Goal: Task Accomplishment & Management: Use online tool/utility

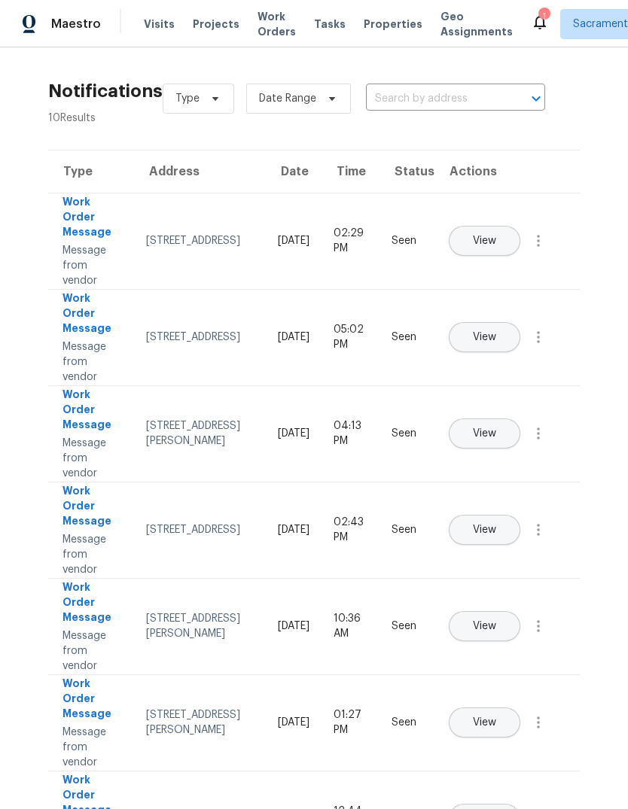
click at [538, 20] on div "1" at bounding box center [543, 16] width 11 height 15
click at [531, 13] on icon at bounding box center [540, 22] width 18 height 18
click at [531, 14] on icon at bounding box center [540, 22] width 18 height 18
click at [531, 16] on icon at bounding box center [540, 22] width 18 height 18
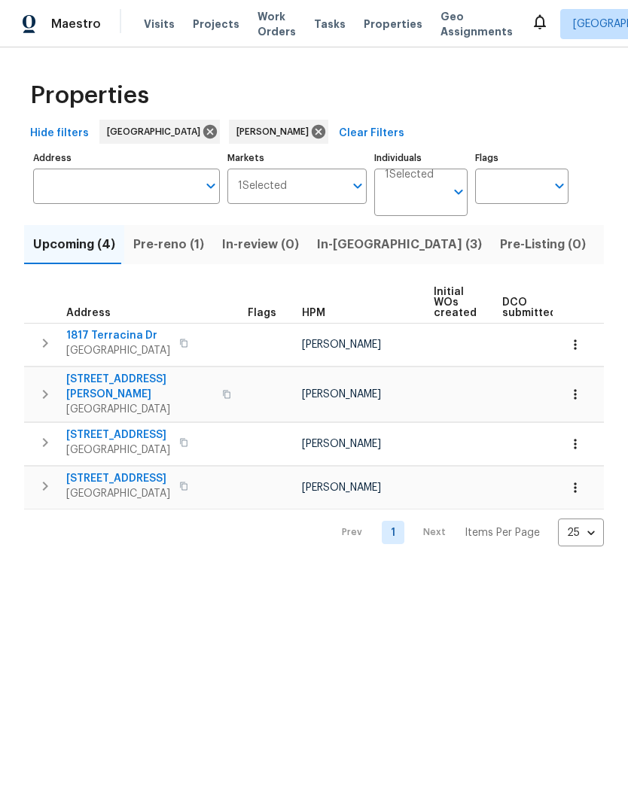
click at [150, 243] on span "Pre-reno (1)" at bounding box center [168, 244] width 71 height 21
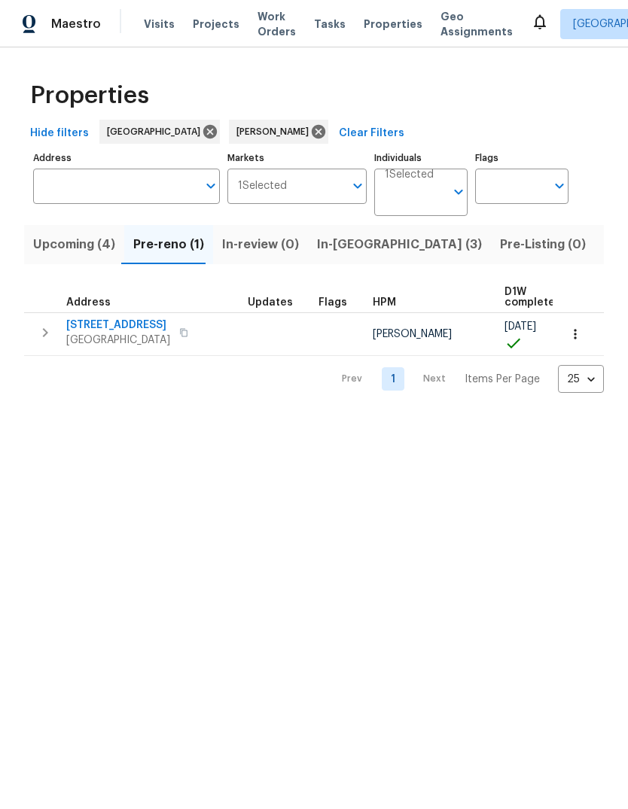
click at [105, 333] on span "9313 Edisto Way" at bounding box center [118, 325] width 104 height 15
click at [108, 331] on span "9313 Edisto Way" at bounding box center [118, 325] width 104 height 15
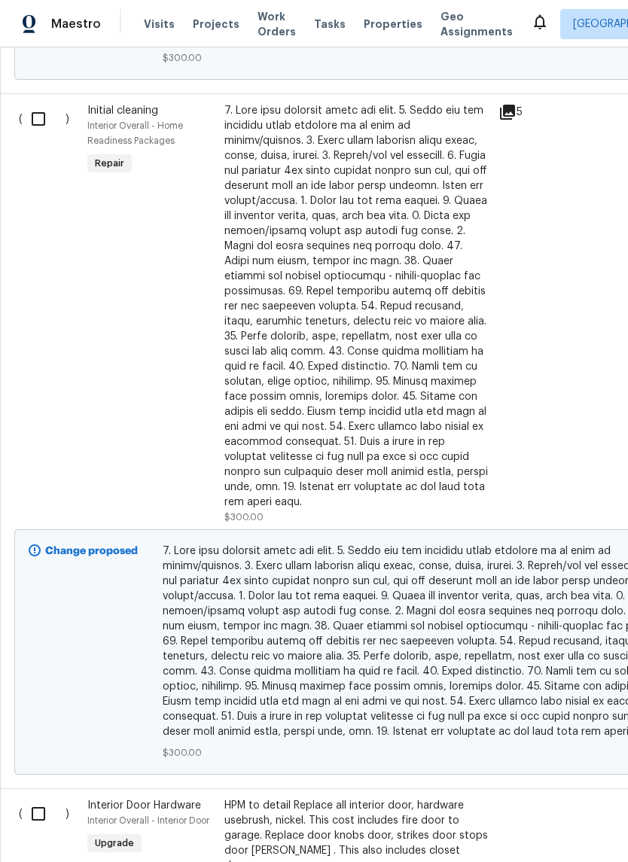
scroll to position [3756, 0]
click at [31, 114] on input "checkbox" at bounding box center [44, 119] width 43 height 32
checkbox input "true"
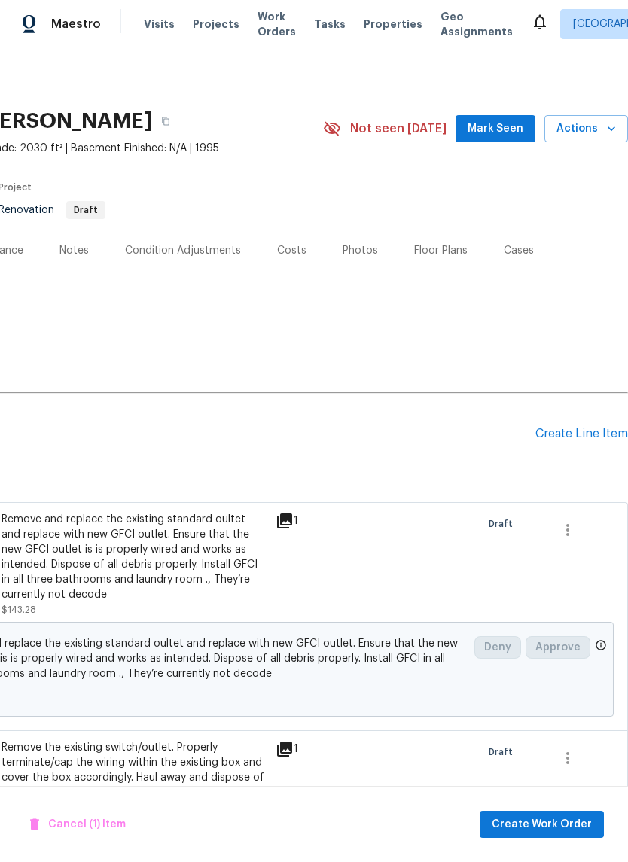
scroll to position [0, 223]
click at [572, 435] on div "Create Line Item" at bounding box center [581, 434] width 93 height 14
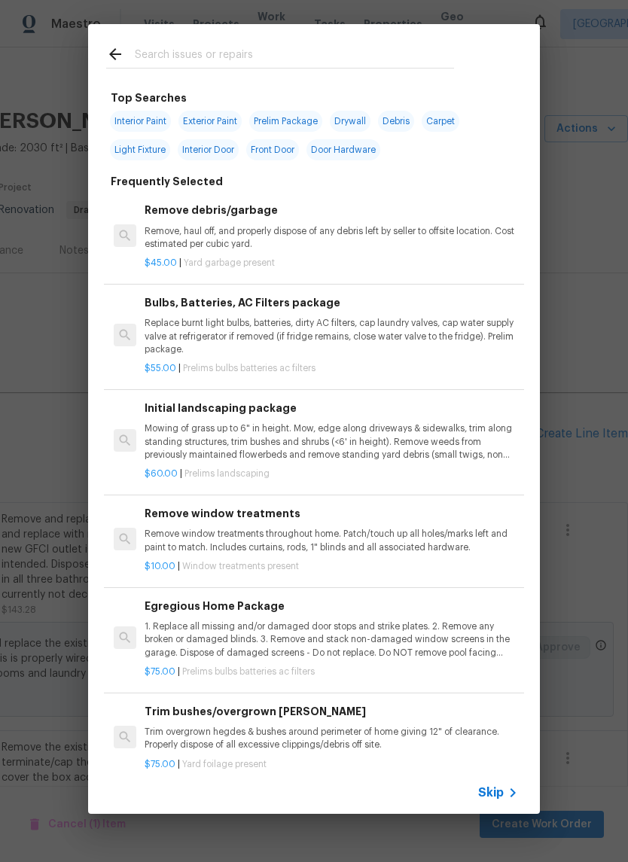
click at [117, 53] on icon at bounding box center [115, 54] width 18 height 18
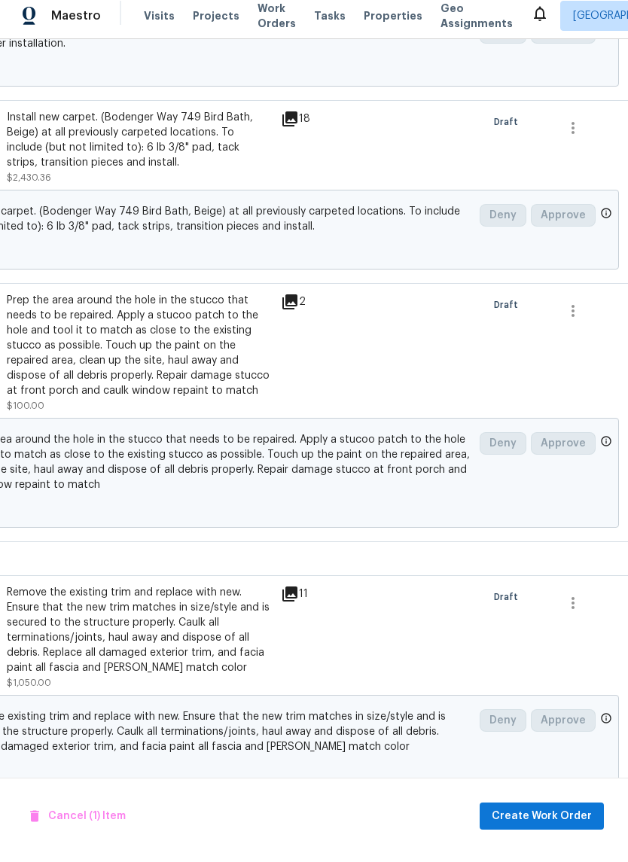
scroll to position [8120, 216]
click at [554, 795] on div "Cancel (1) Item Create Work Order" at bounding box center [314, 824] width 628 height 77
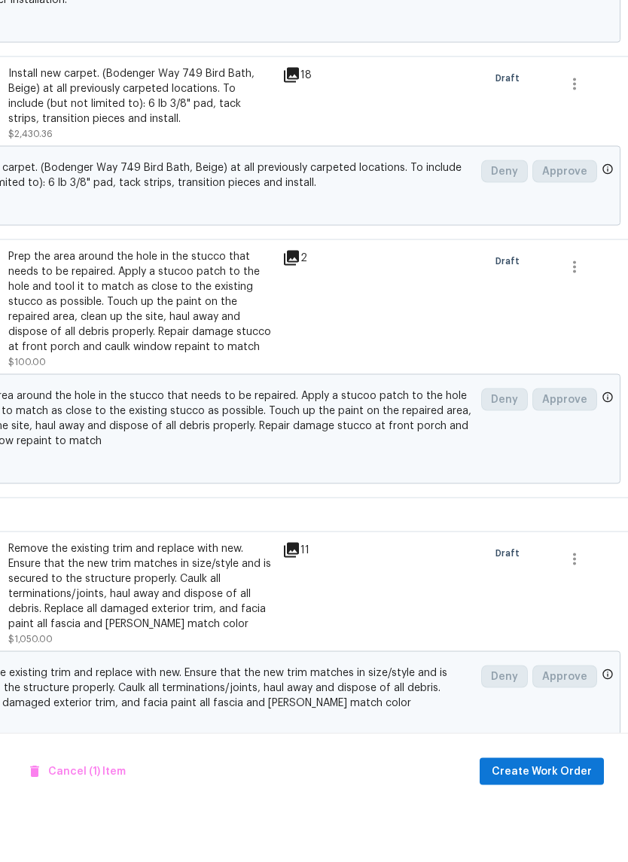
scroll to position [37, 0]
click at [551, 816] on span "Create Work Order" at bounding box center [542, 825] width 100 height 19
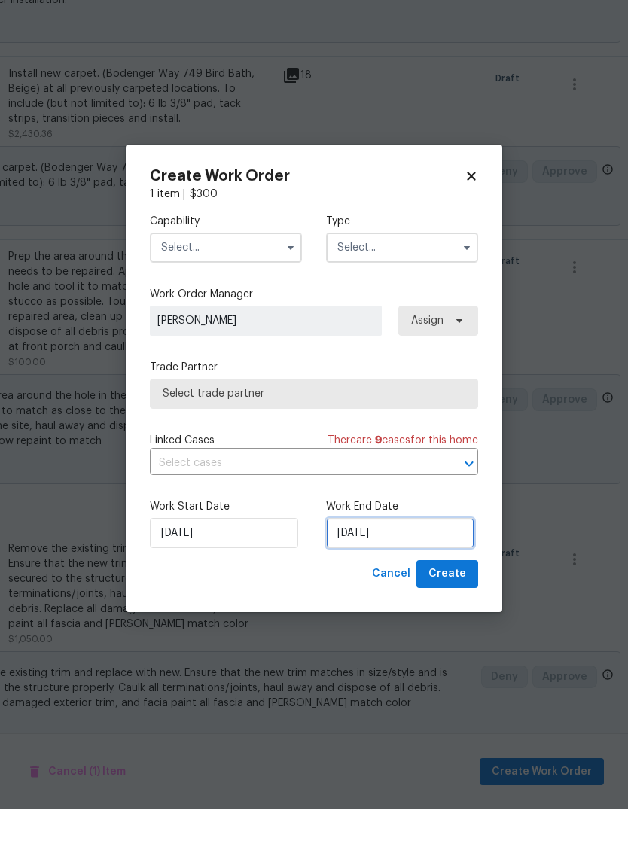
click at [410, 571] on input "9/26/2025" at bounding box center [400, 586] width 148 height 30
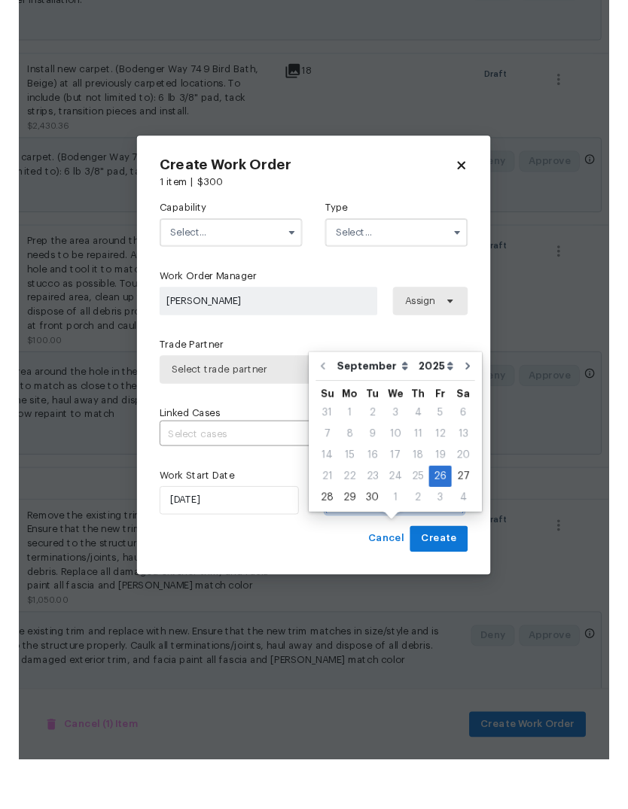
scroll to position [56, 0]
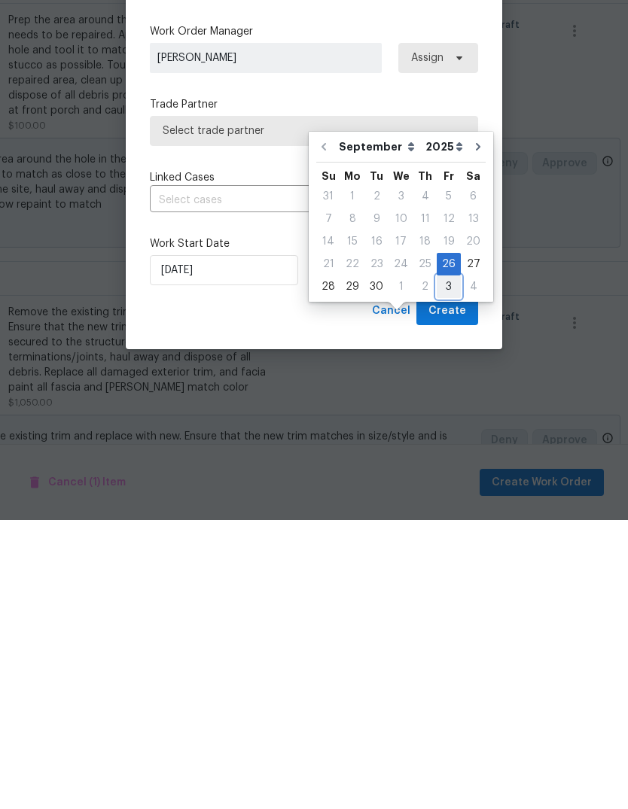
click at [447, 566] on div "3" at bounding box center [449, 576] width 24 height 21
type input "10/3/2025"
select select "9"
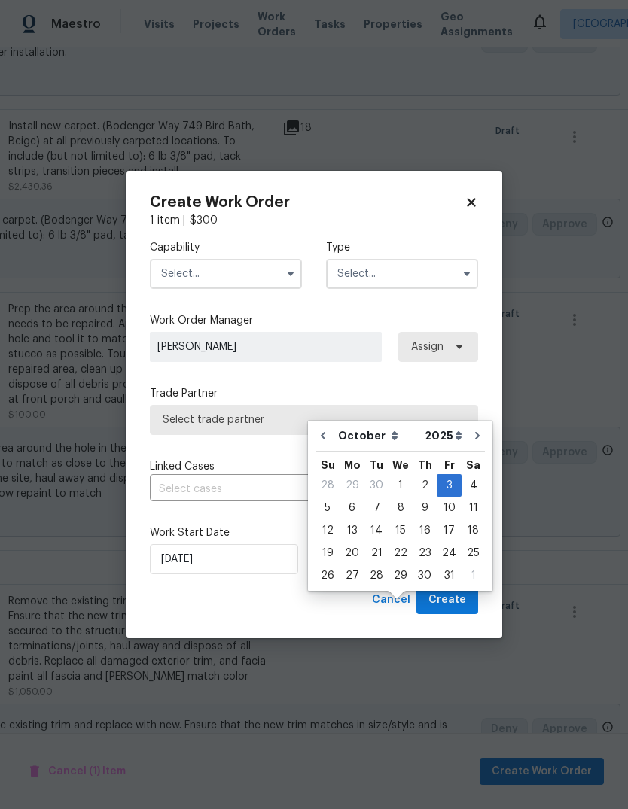
click at [258, 270] on input "text" at bounding box center [226, 274] width 152 height 30
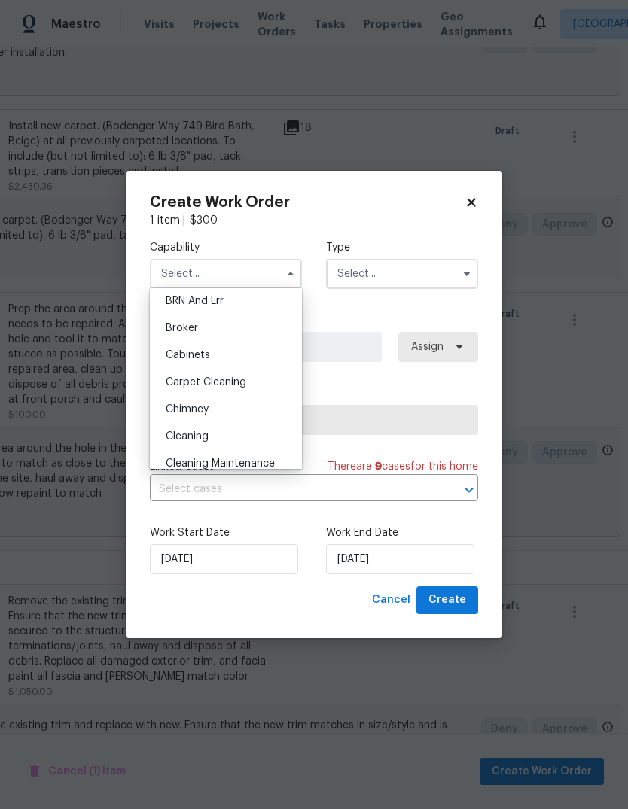
scroll to position [87, 0]
click at [218, 438] on div "Cleaning" at bounding box center [226, 435] width 145 height 27
type input "Cleaning"
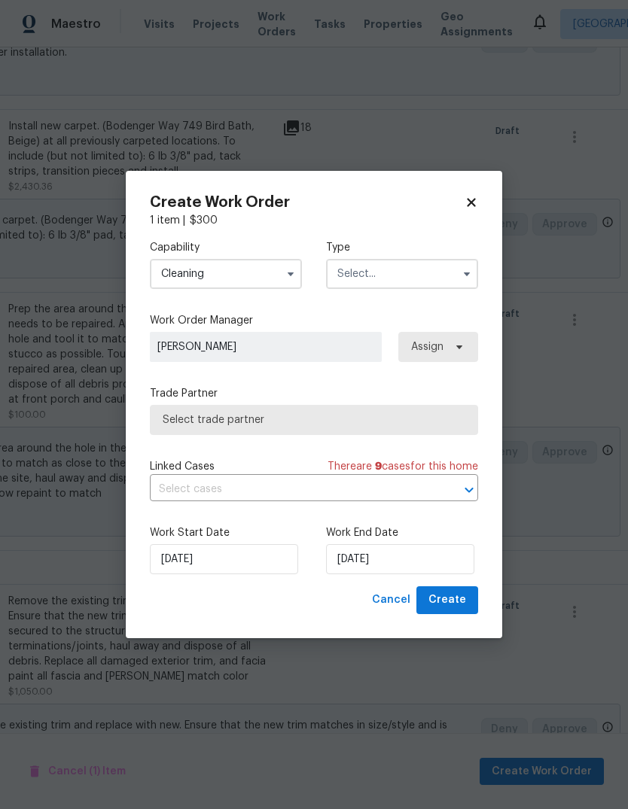
click at [447, 282] on input "text" at bounding box center [402, 274] width 152 height 30
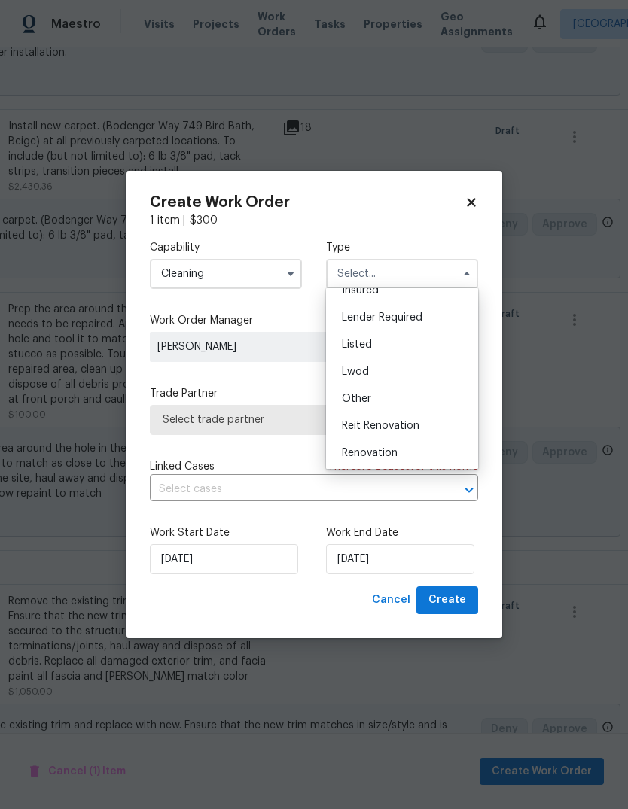
scroll to position [163, 0]
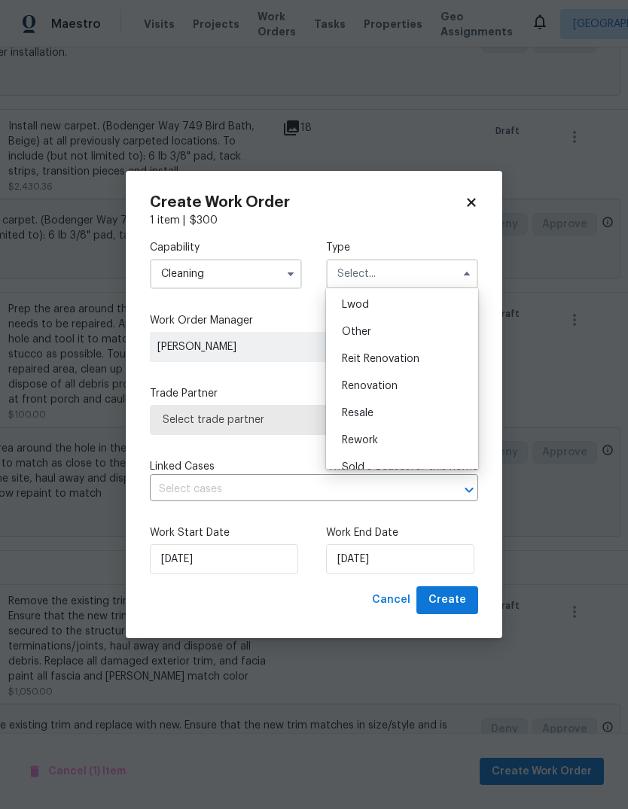
click at [411, 388] on div "Renovation" at bounding box center [402, 386] width 145 height 27
type input "Renovation"
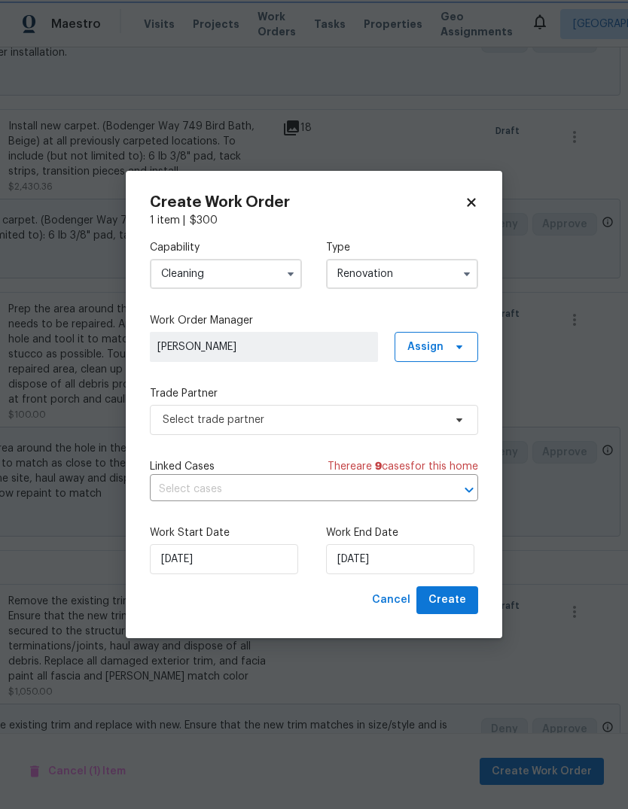
scroll to position [0, 0]
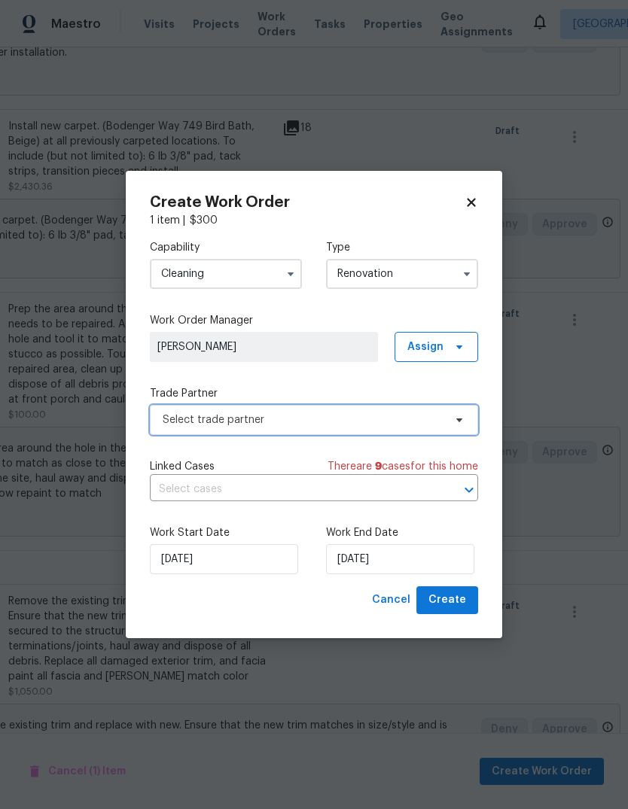
click at [406, 428] on span "Select trade partner" at bounding box center [314, 420] width 328 height 30
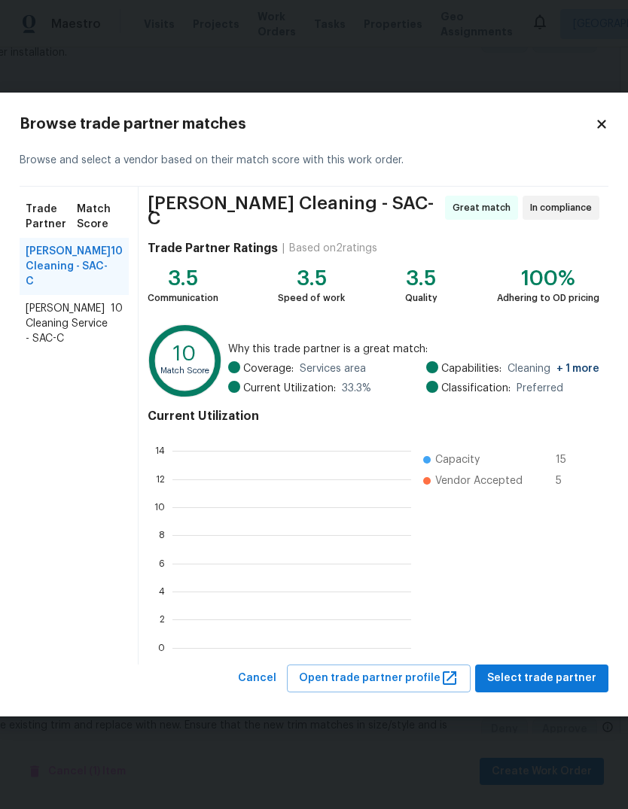
scroll to position [2, 2]
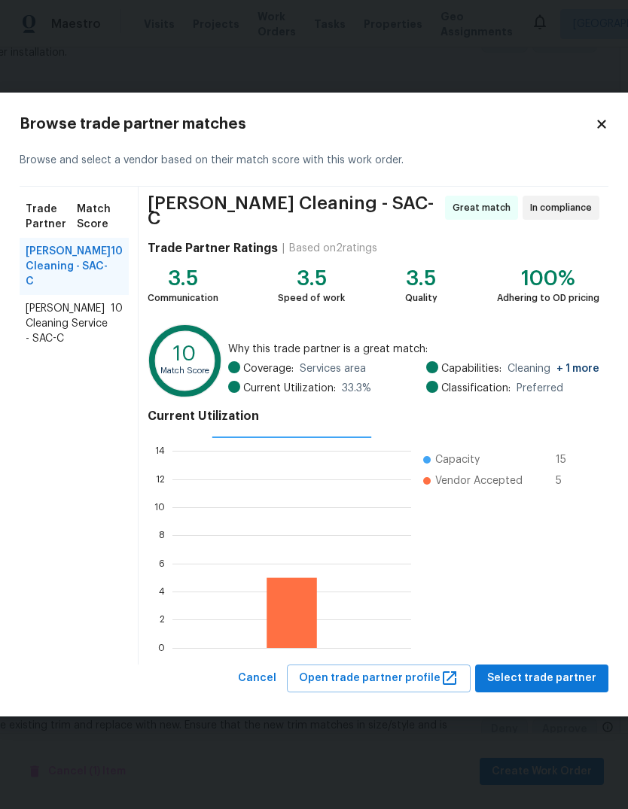
click at [98, 252] on span "Ruiz's Cleaning - SAC-C" at bounding box center [68, 266] width 85 height 45
click at [549, 677] on span "Select trade partner" at bounding box center [541, 678] width 109 height 19
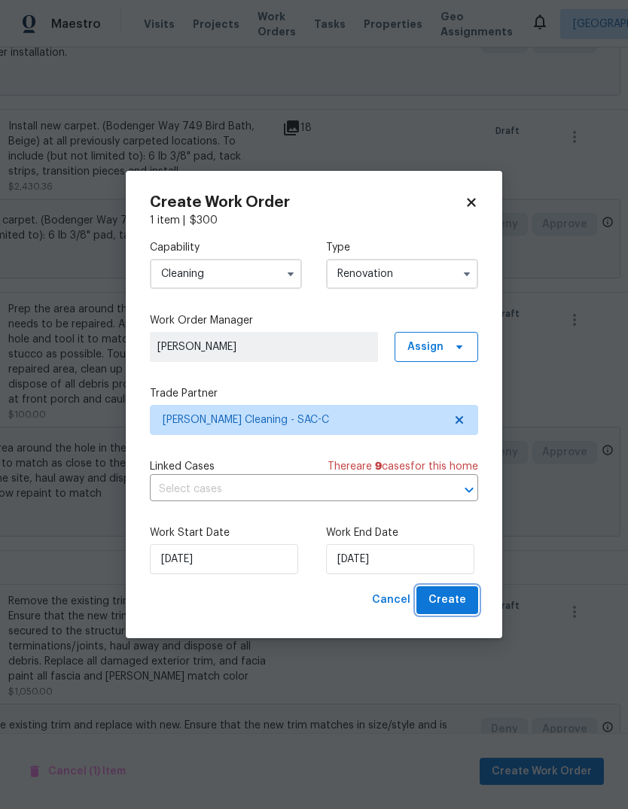
click at [464, 605] on span "Create" at bounding box center [447, 600] width 38 height 19
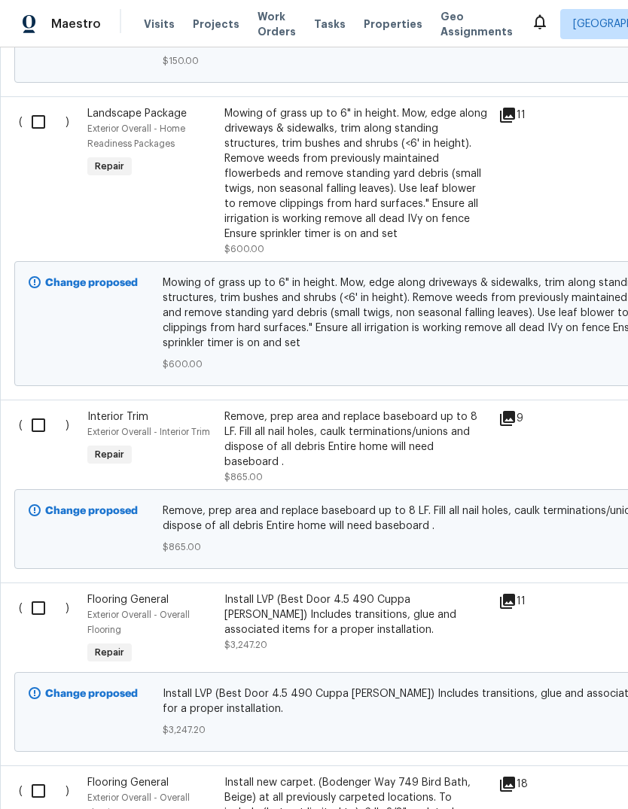
scroll to position [0, 0]
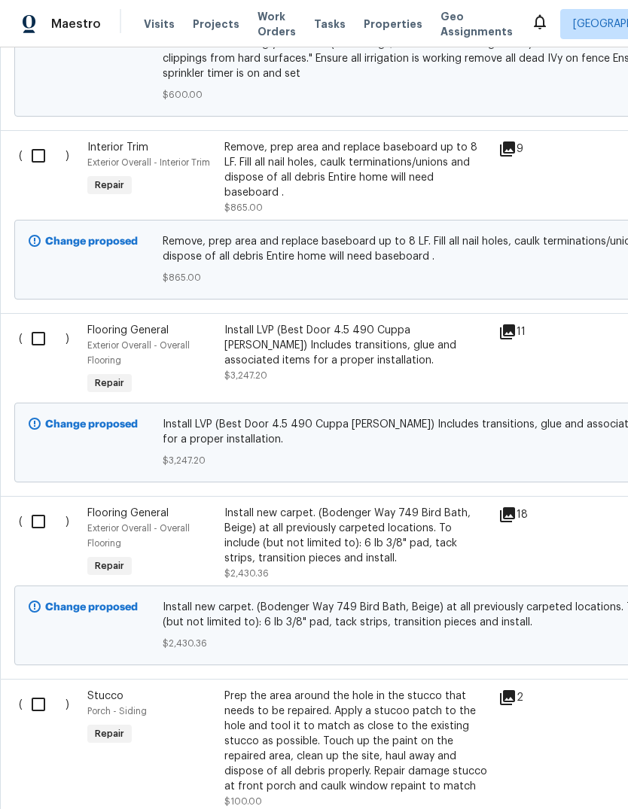
click at [25, 506] on input "checkbox" at bounding box center [44, 522] width 43 height 32
checkbox input "true"
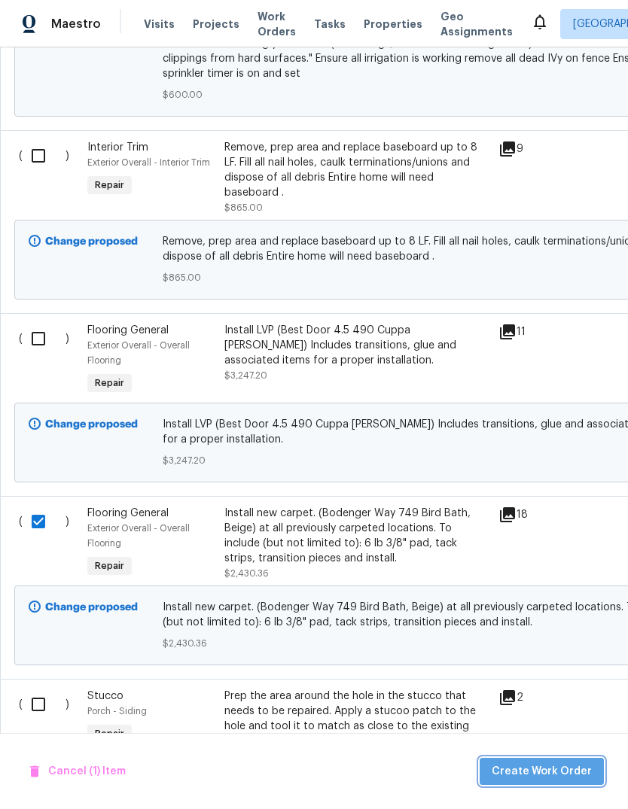
click at [556, 776] on span "Create Work Order" at bounding box center [542, 772] width 100 height 19
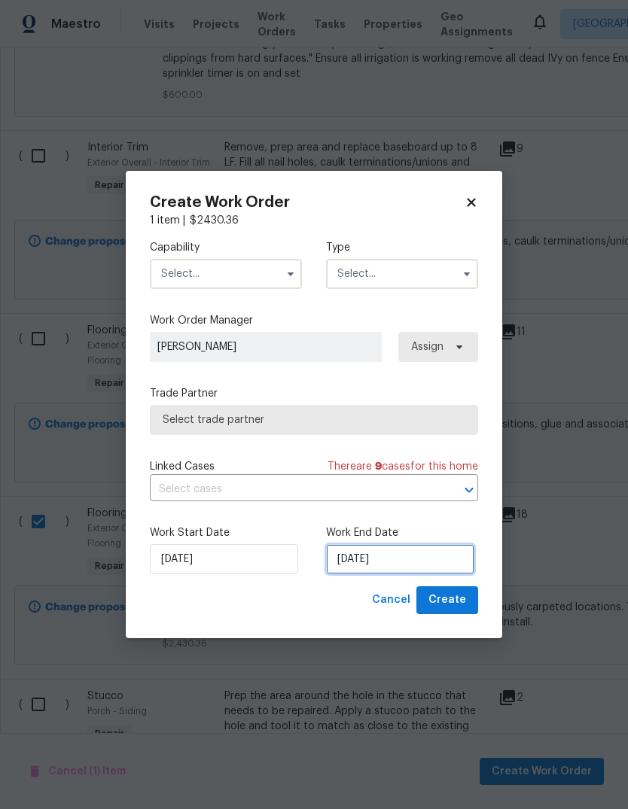
click at [420, 567] on input "[DATE]" at bounding box center [400, 559] width 148 height 30
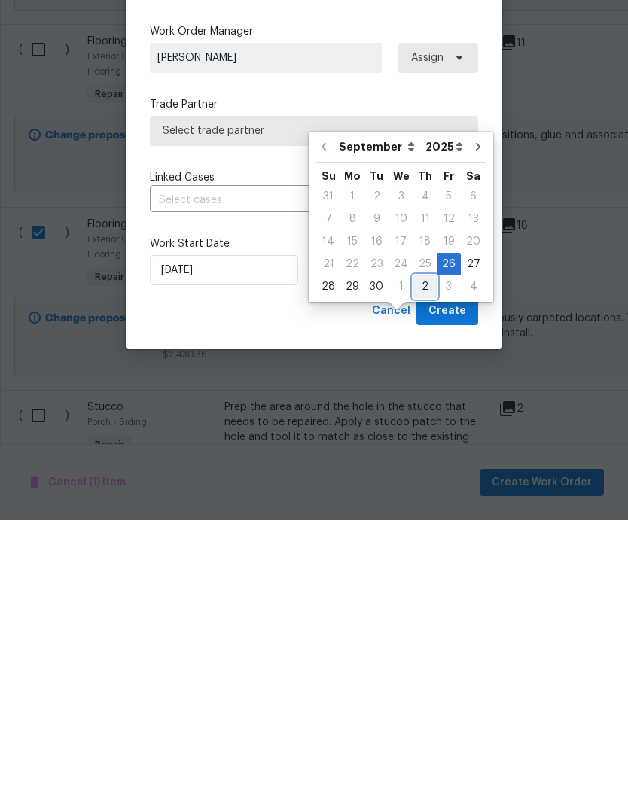
click at [421, 566] on div "2" at bounding box center [424, 576] width 23 height 21
type input "[DATE]"
select select "9"
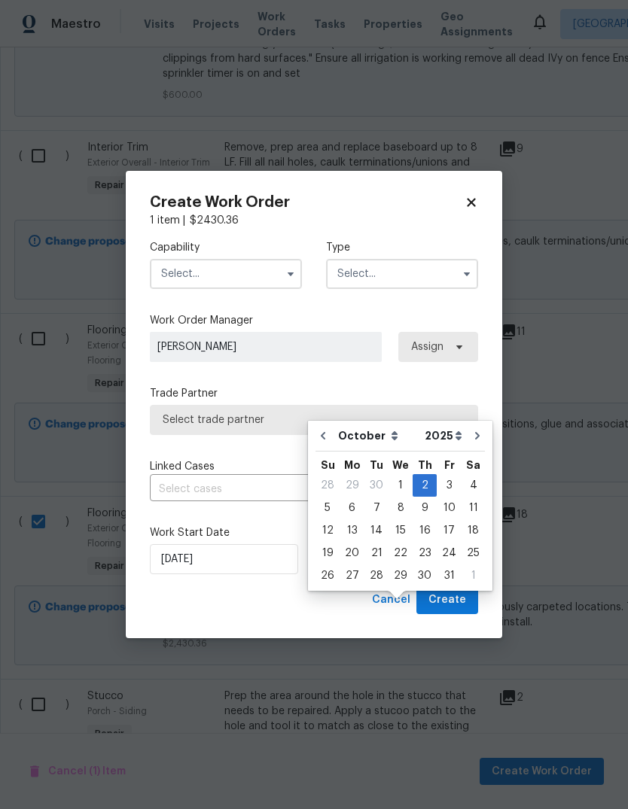
click at [256, 271] on input "text" at bounding box center [226, 274] width 152 height 30
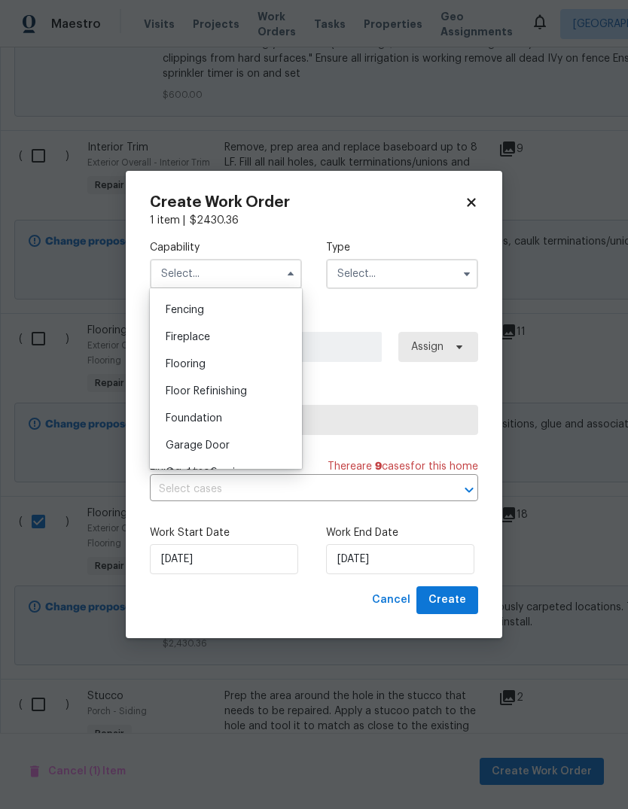
click at [227, 372] on div "Flooring" at bounding box center [226, 364] width 145 height 27
type input "Flooring"
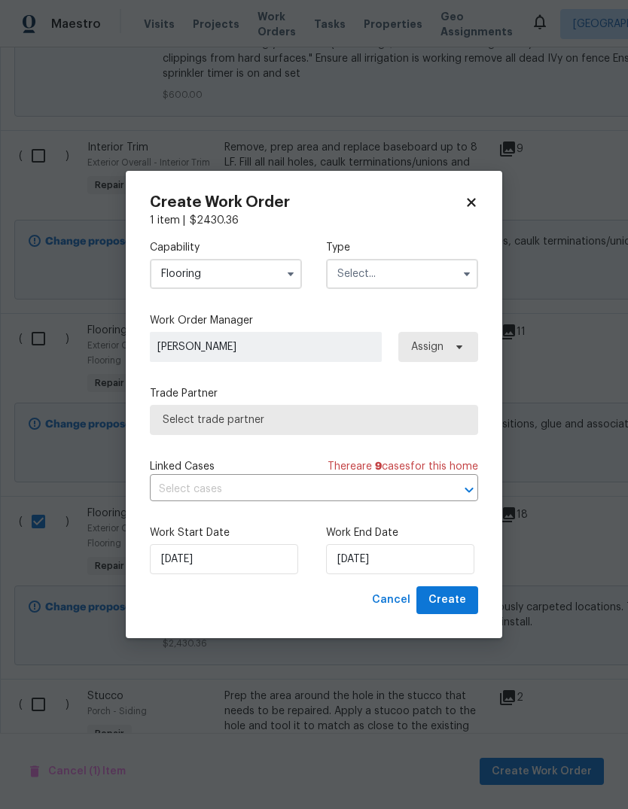
click at [413, 285] on input "text" at bounding box center [402, 274] width 152 height 30
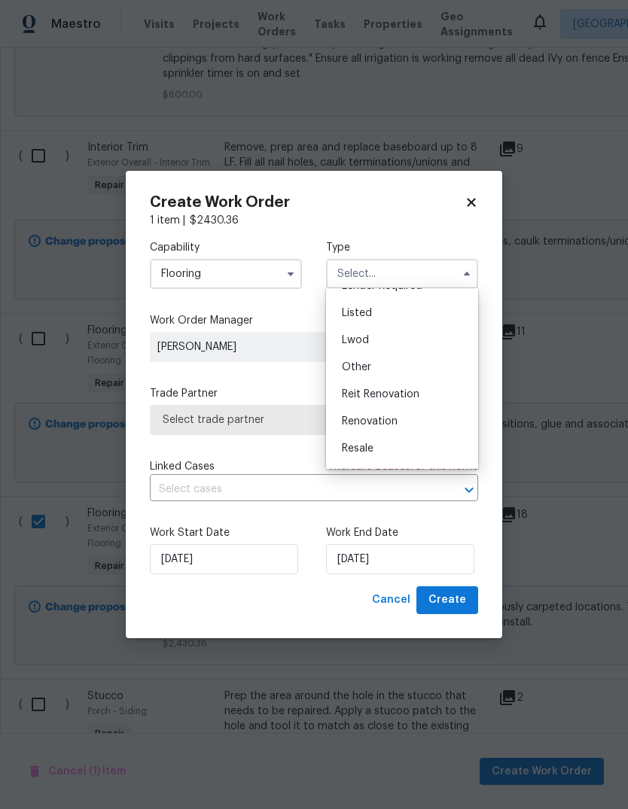
click at [416, 425] on div "Renovation" at bounding box center [402, 421] width 145 height 27
type input "Renovation"
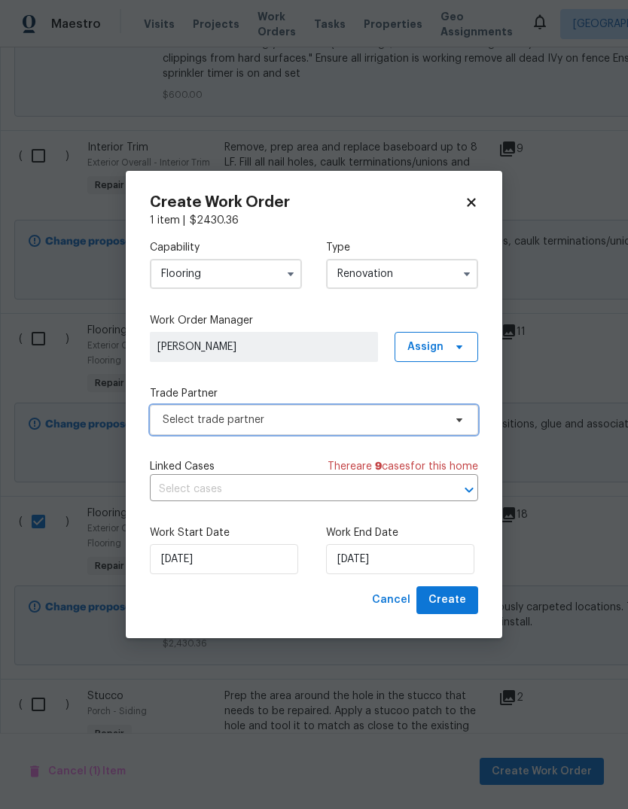
click at [386, 419] on span "Select trade partner" at bounding box center [303, 420] width 281 height 15
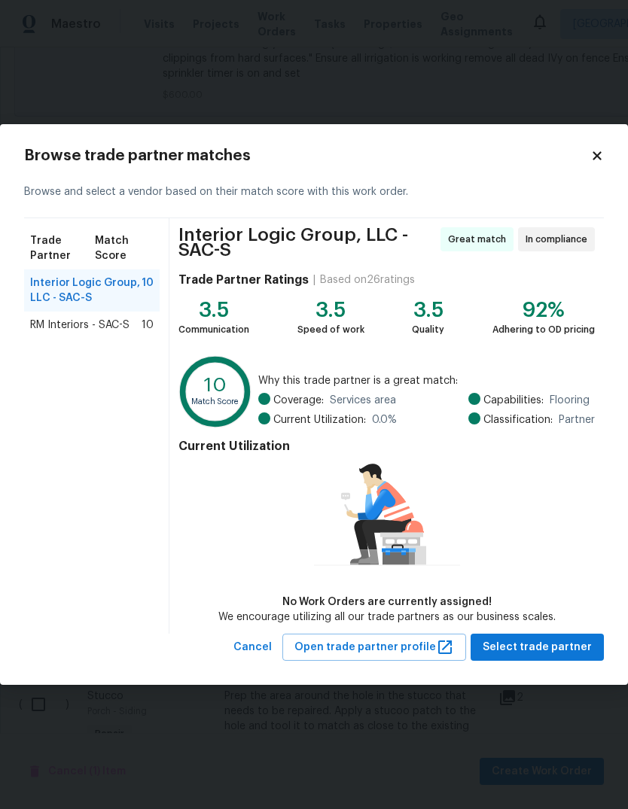
click at [93, 329] on span "RM Interiors - SAC-S" at bounding box center [79, 325] width 99 height 15
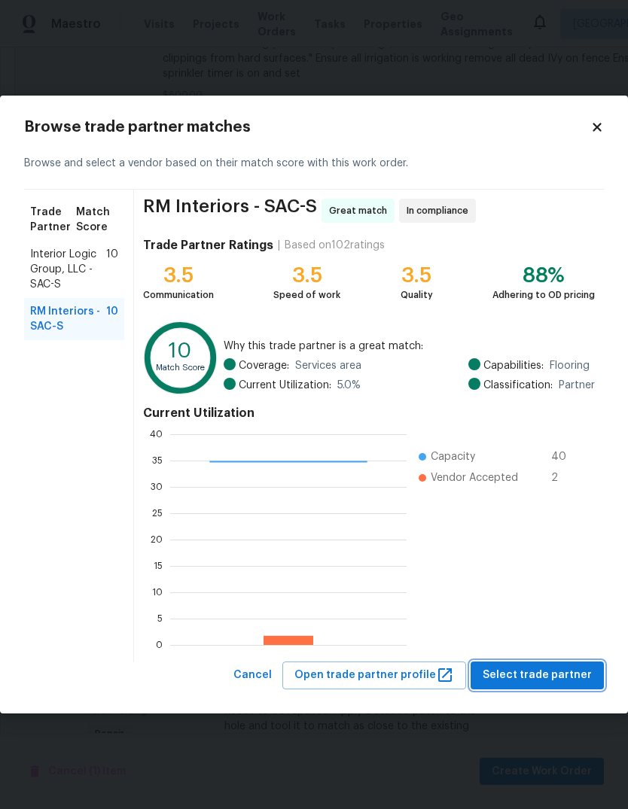
click at [549, 675] on span "Select trade partner" at bounding box center [537, 675] width 109 height 19
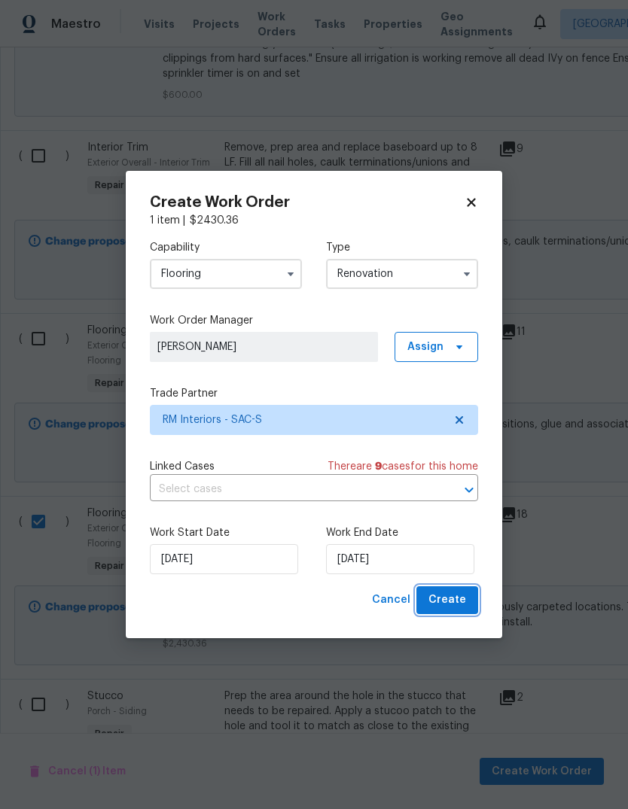
click at [451, 594] on span "Create" at bounding box center [447, 600] width 38 height 19
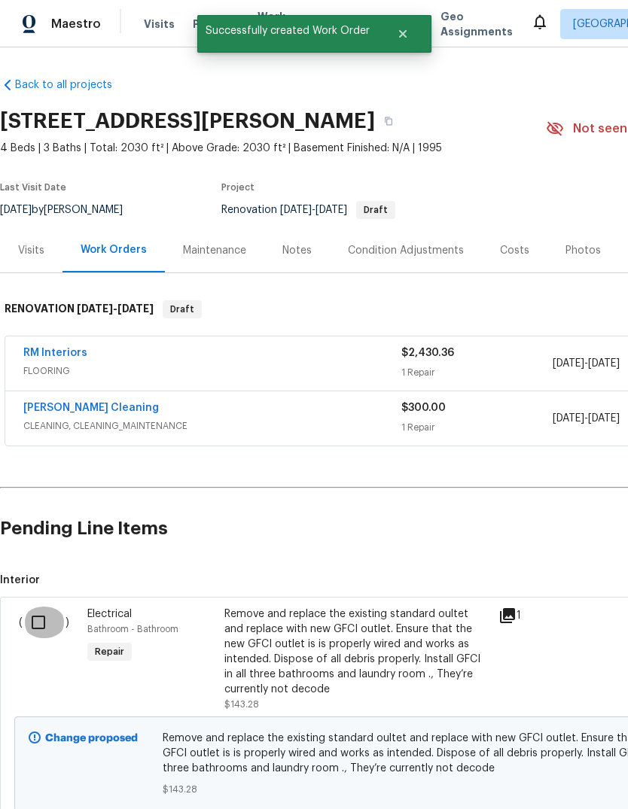
click at [36, 607] on input "checkbox" at bounding box center [44, 623] width 43 height 32
checkbox input "true"
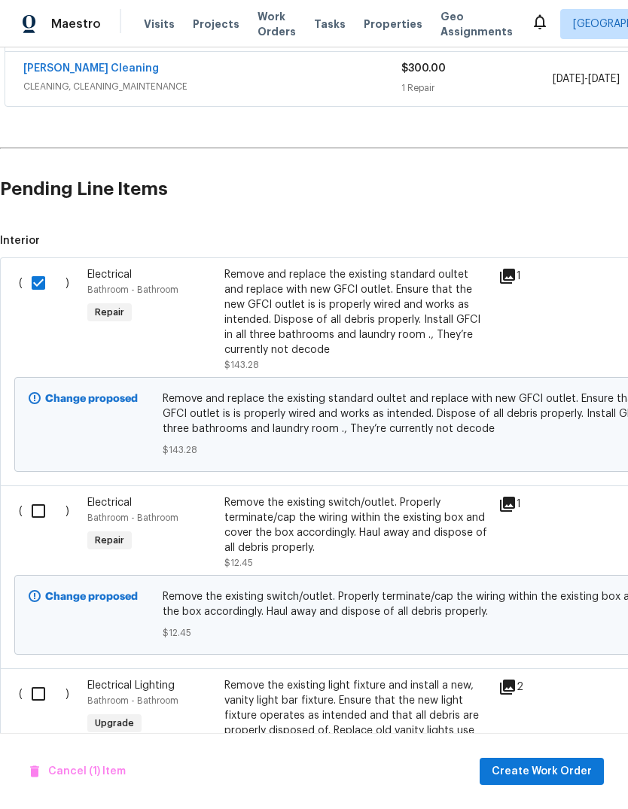
click at [35, 495] on input "checkbox" at bounding box center [44, 511] width 43 height 32
checkbox input "true"
click at [35, 678] on input "checkbox" at bounding box center [44, 694] width 43 height 32
checkbox input "true"
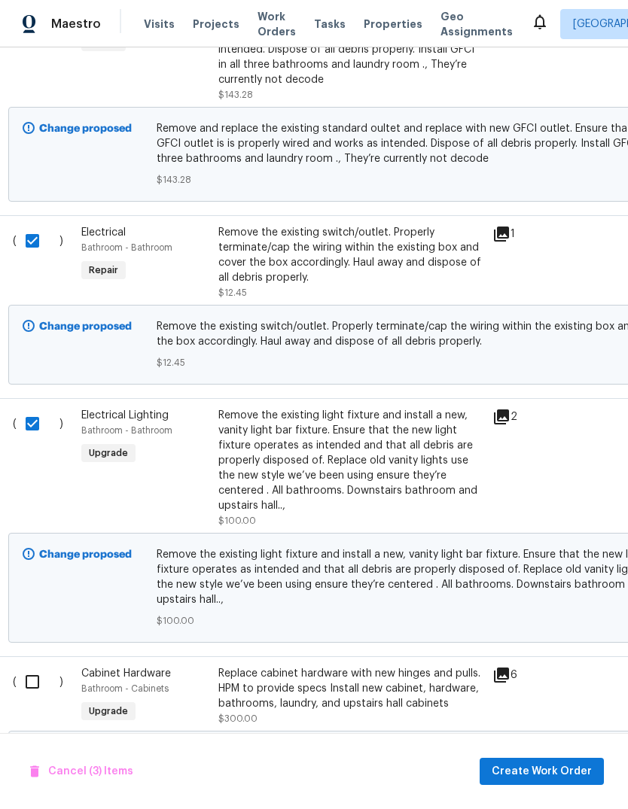
click at [25, 666] on input "checkbox" at bounding box center [38, 682] width 43 height 32
checkbox input "true"
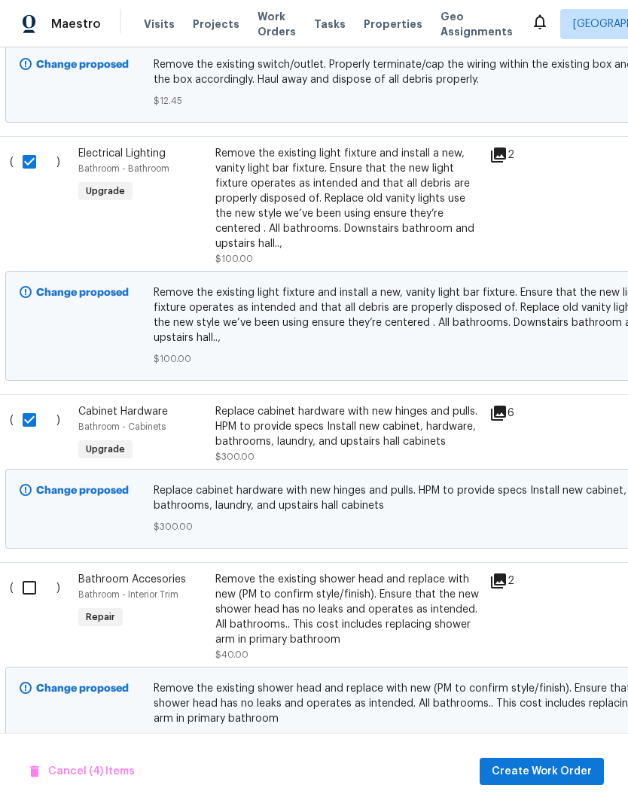
click at [28, 572] on input "checkbox" at bounding box center [35, 588] width 43 height 32
checkbox input "true"
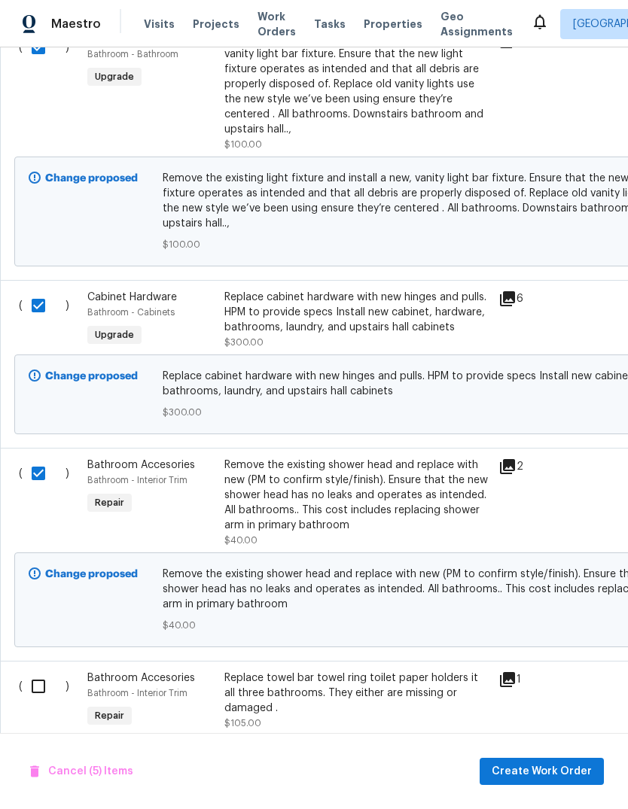
click at [35, 671] on input "checkbox" at bounding box center [44, 687] width 43 height 32
checkbox input "true"
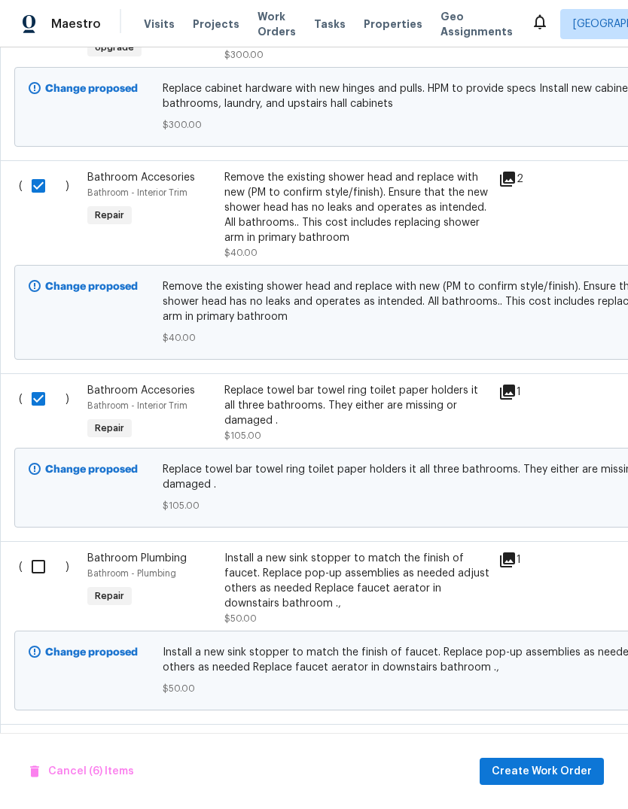
click at [36, 551] on input "checkbox" at bounding box center [44, 567] width 43 height 32
checkbox input "true"
click at [34, 734] on input "checkbox" at bounding box center [44, 750] width 43 height 32
checkbox input "true"
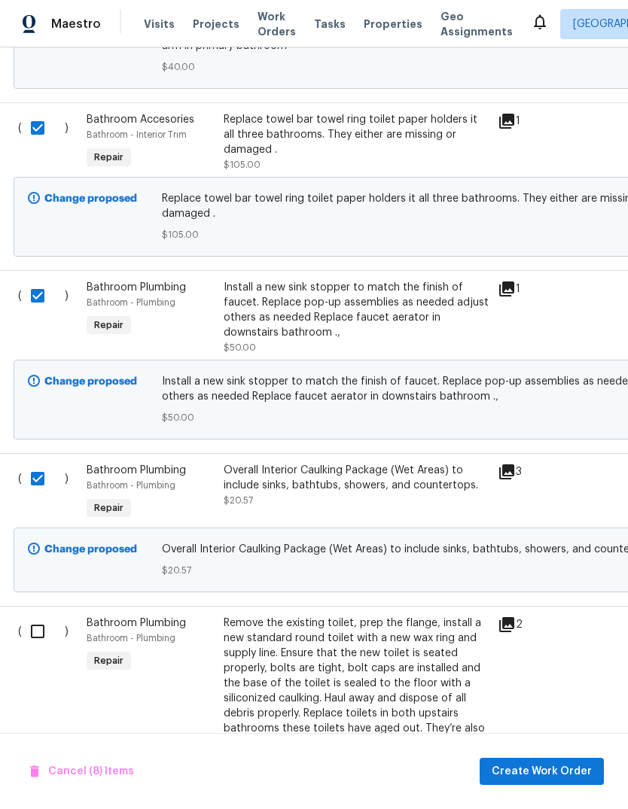
click at [28, 616] on input "checkbox" at bounding box center [43, 632] width 43 height 32
checkbox input "true"
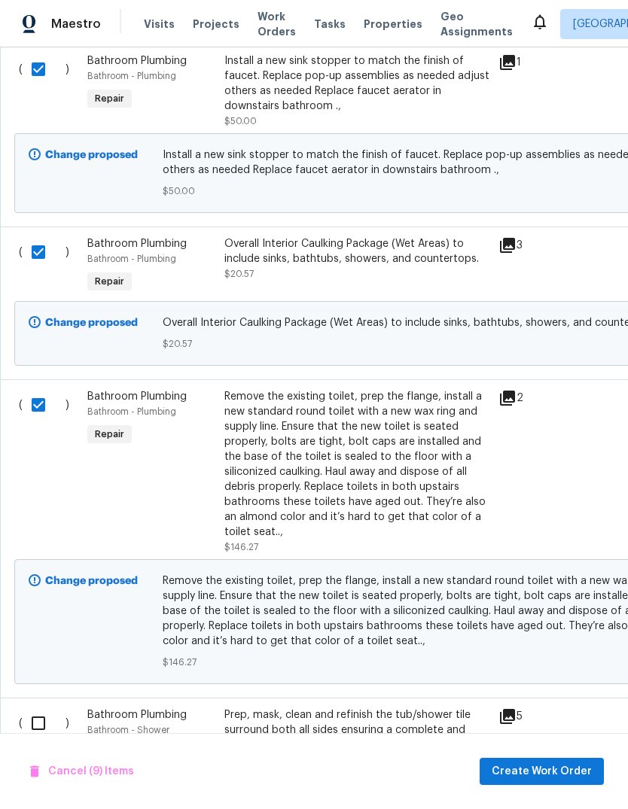
click at [35, 708] on input "checkbox" at bounding box center [44, 724] width 43 height 32
checkbox input "true"
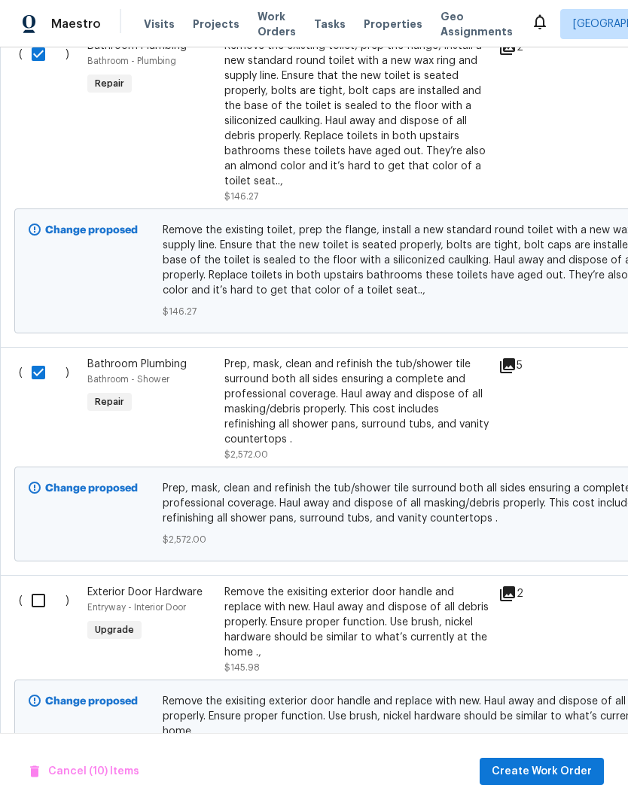
click at [48, 585] on input "checkbox" at bounding box center [44, 601] width 43 height 32
checkbox input "true"
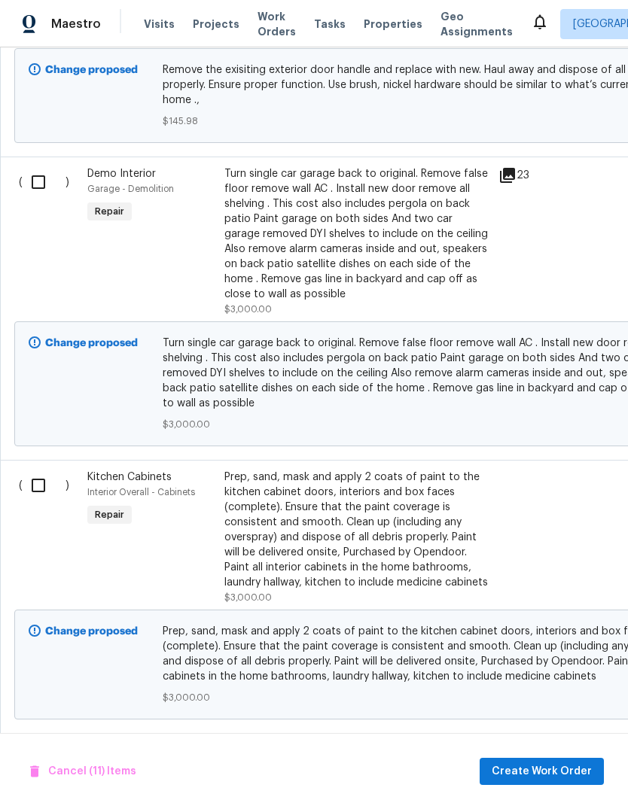
click at [42, 166] on input "checkbox" at bounding box center [44, 182] width 43 height 32
checkbox input "true"
click at [50, 470] on input "checkbox" at bounding box center [44, 486] width 43 height 32
checkbox input "true"
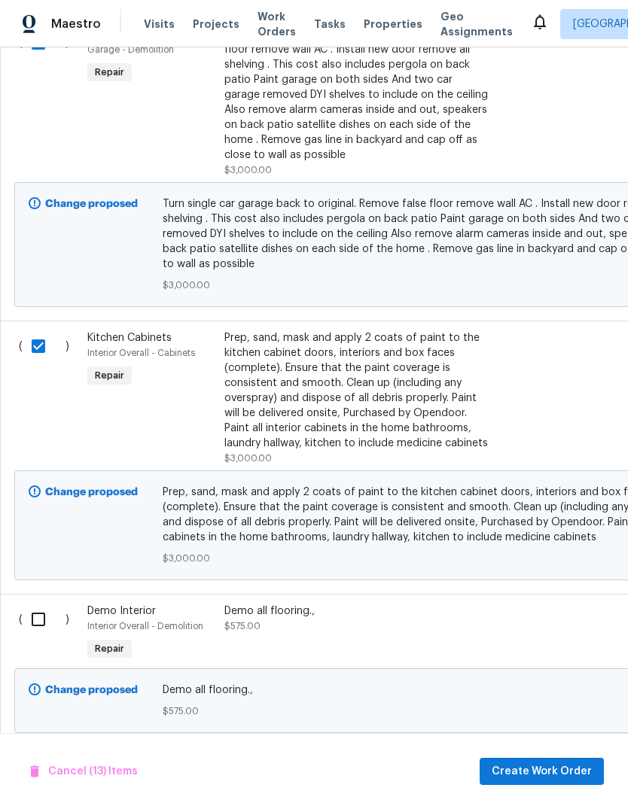
click at [37, 604] on input "checkbox" at bounding box center [44, 620] width 43 height 32
checkbox input "true"
click at [32, 757] on input "checkbox" at bounding box center [44, 773] width 43 height 32
checkbox input "true"
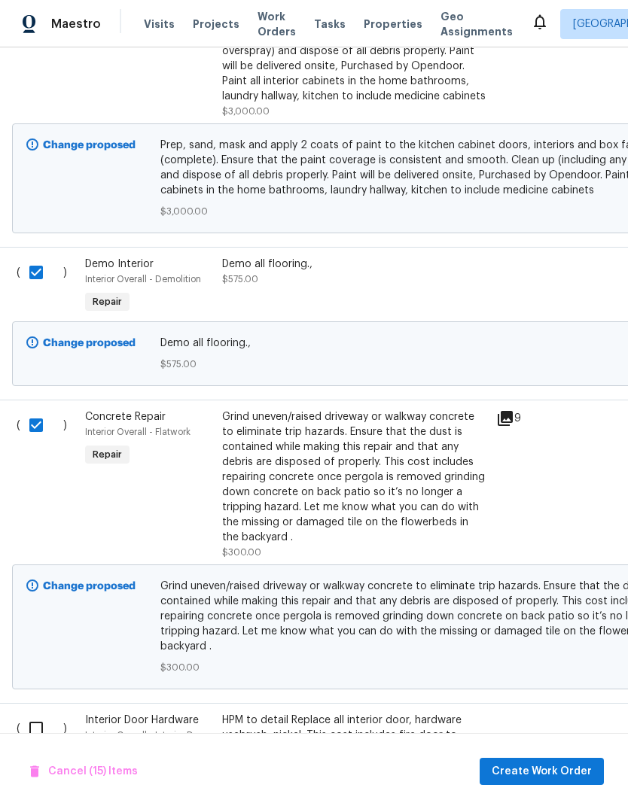
click at [29, 713] on input "checkbox" at bounding box center [41, 729] width 43 height 32
checkbox input "true"
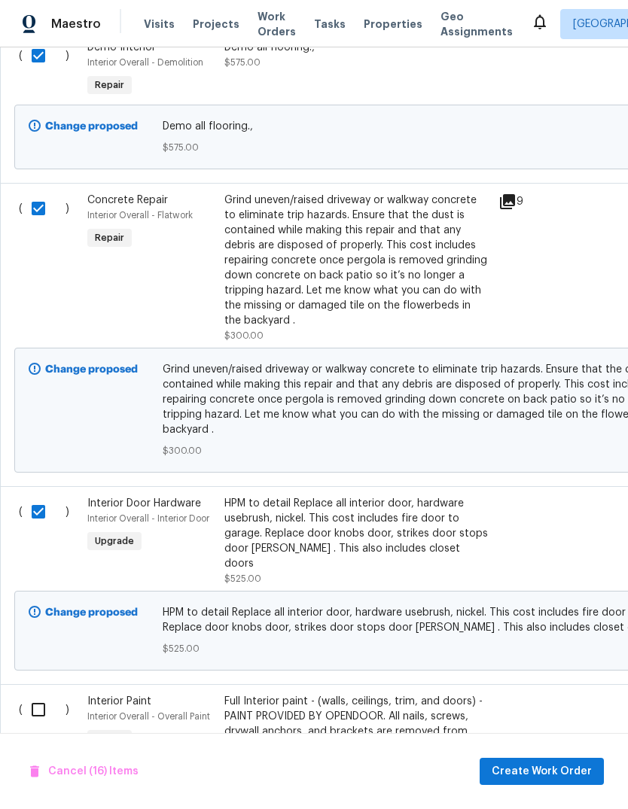
click at [33, 694] on input "checkbox" at bounding box center [44, 710] width 43 height 32
checkbox input "true"
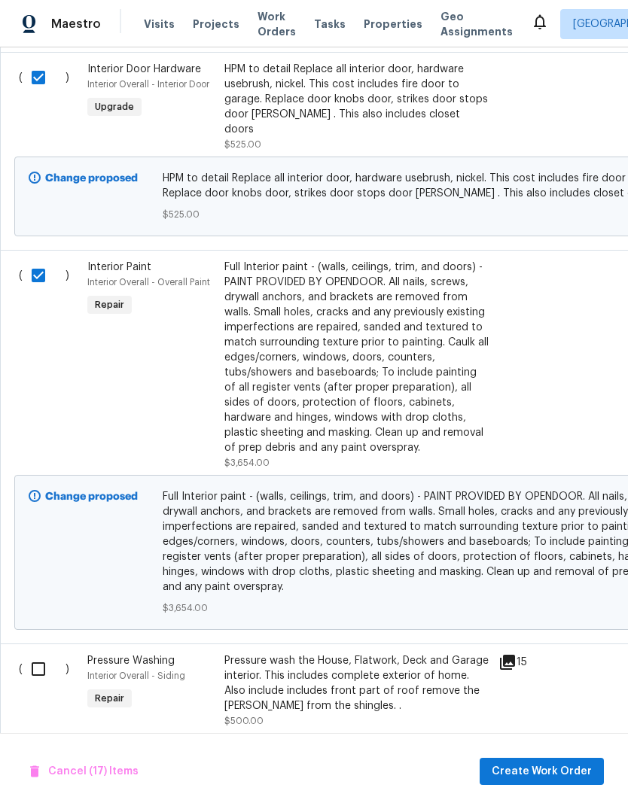
click at [35, 654] on input "checkbox" at bounding box center [44, 670] width 43 height 32
checkbox input "true"
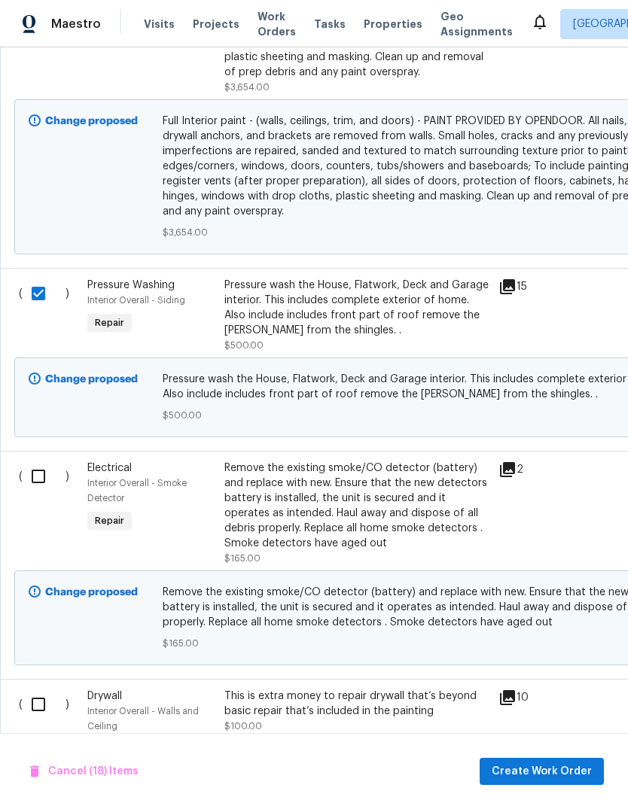
click at [32, 461] on input "checkbox" at bounding box center [44, 477] width 43 height 32
checkbox input "true"
click at [34, 689] on input "checkbox" at bounding box center [44, 705] width 43 height 32
checkbox input "true"
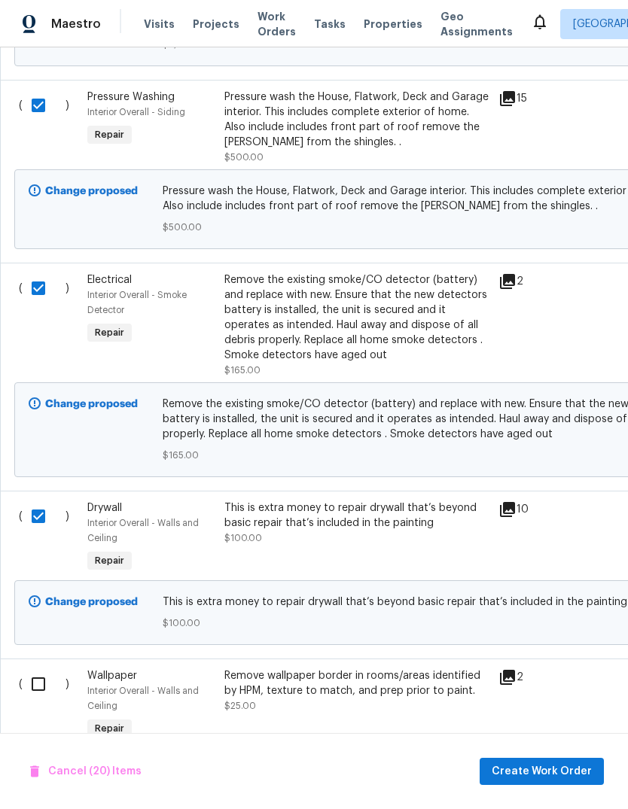
click at [32, 669] on input "checkbox" at bounding box center [44, 685] width 43 height 32
checkbox input "true"
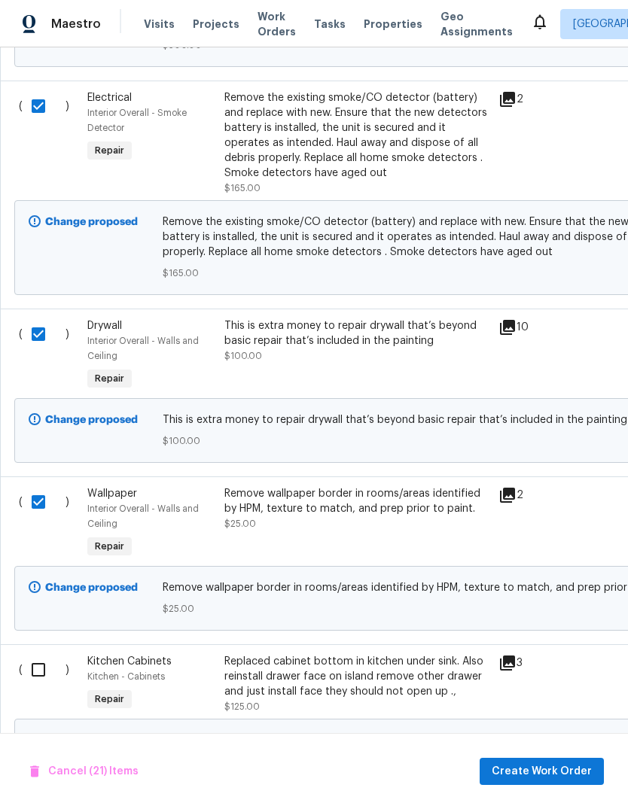
click at [35, 645] on div "( ) Kitchen Cabinets Kitchen - Cabinets Repair Replaced cabinet bottom in kitch…" at bounding box center [425, 729] width 851 height 168
click at [29, 654] on input "checkbox" at bounding box center [44, 670] width 43 height 32
checkbox input "true"
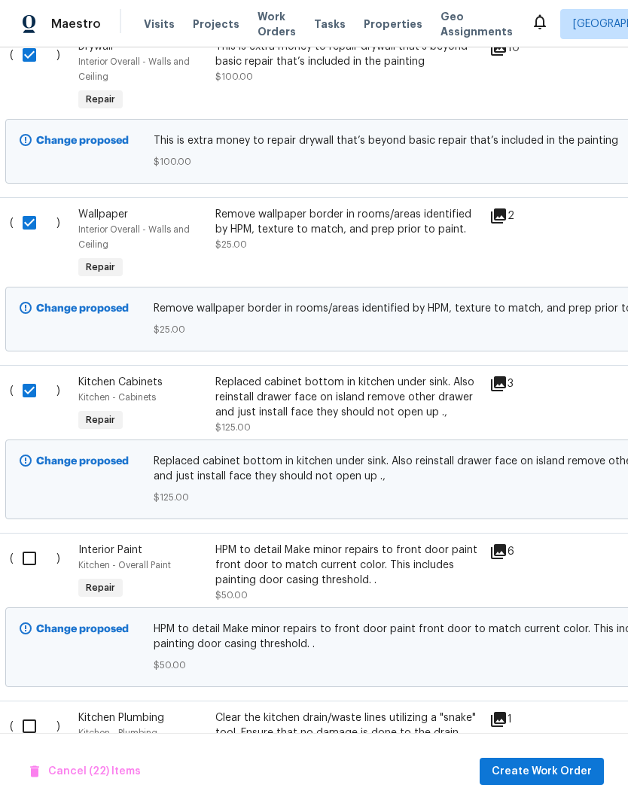
click at [37, 543] on input "checkbox" at bounding box center [35, 559] width 43 height 32
checkbox input "true"
click at [27, 711] on input "checkbox" at bounding box center [35, 727] width 43 height 32
checkbox input "true"
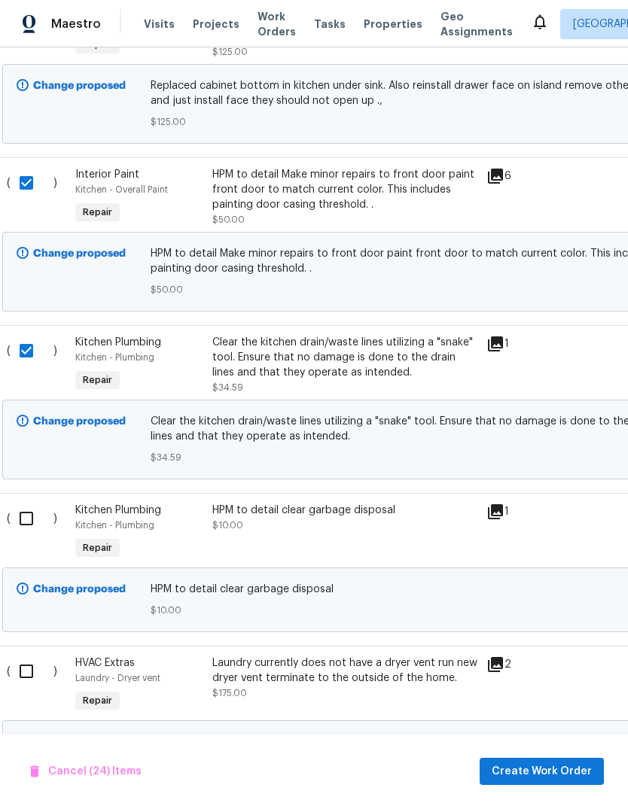
click at [30, 503] on input "checkbox" at bounding box center [32, 519] width 43 height 32
checkbox input "true"
click at [26, 656] on input "checkbox" at bounding box center [32, 672] width 43 height 32
checkbox input "true"
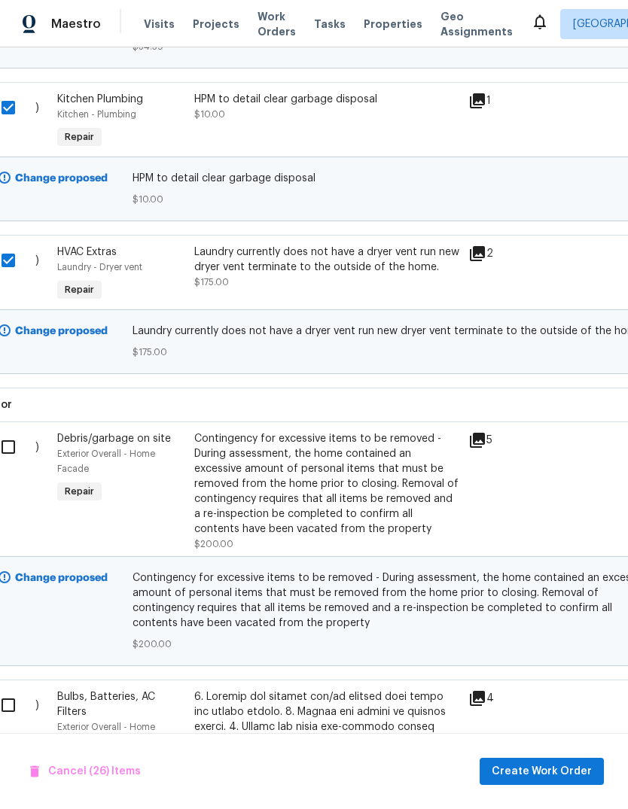
click at [17, 431] on input "checkbox" at bounding box center [13, 447] width 43 height 32
checkbox input "true"
click at [17, 690] on input "checkbox" at bounding box center [13, 706] width 43 height 32
checkbox input "true"
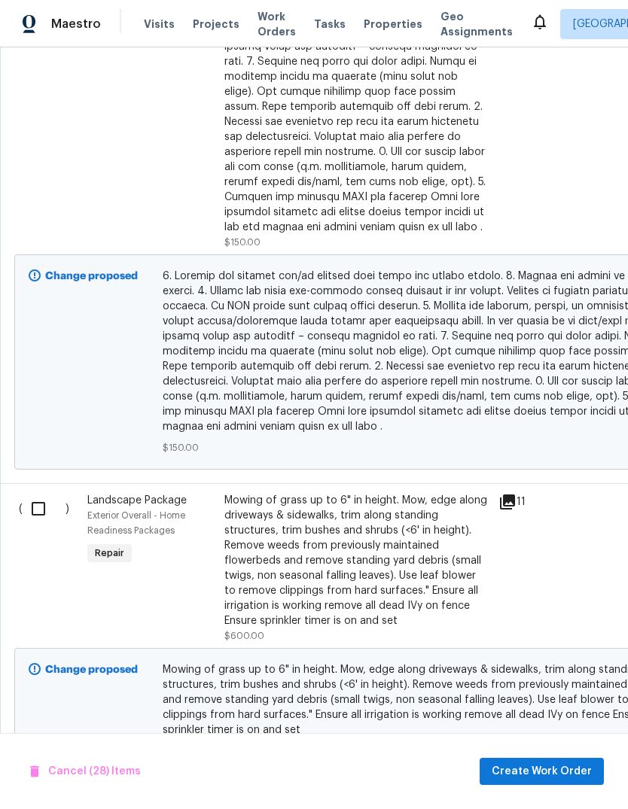
click at [37, 493] on input "checkbox" at bounding box center [44, 509] width 43 height 32
checkbox input "true"
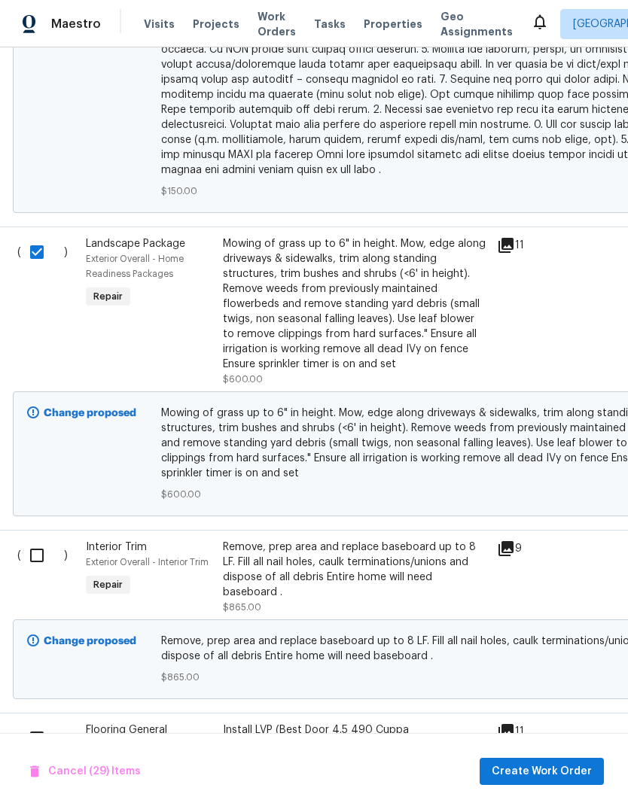
click at [28, 540] on input "checkbox" at bounding box center [42, 556] width 43 height 32
checkbox input "true"
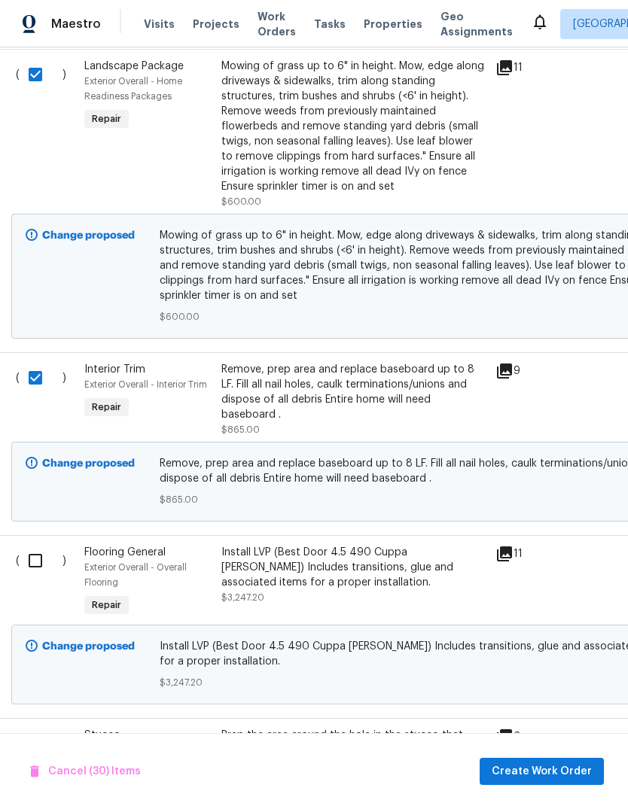
click at [35, 545] on input "checkbox" at bounding box center [41, 561] width 43 height 32
checkbox input "true"
click at [44, 728] on input "checkbox" at bounding box center [41, 744] width 43 height 32
checkbox input "true"
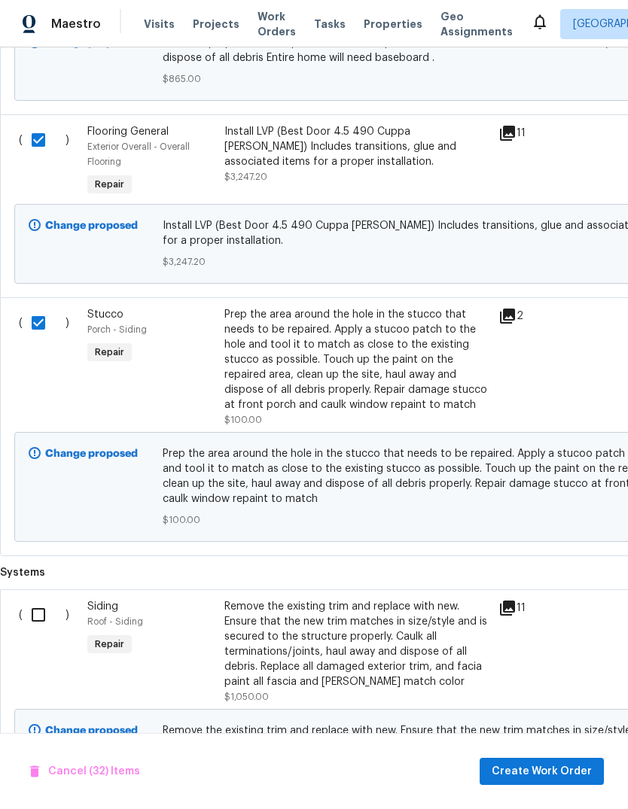
click at [41, 599] on input "checkbox" at bounding box center [44, 615] width 43 height 32
checkbox input "true"
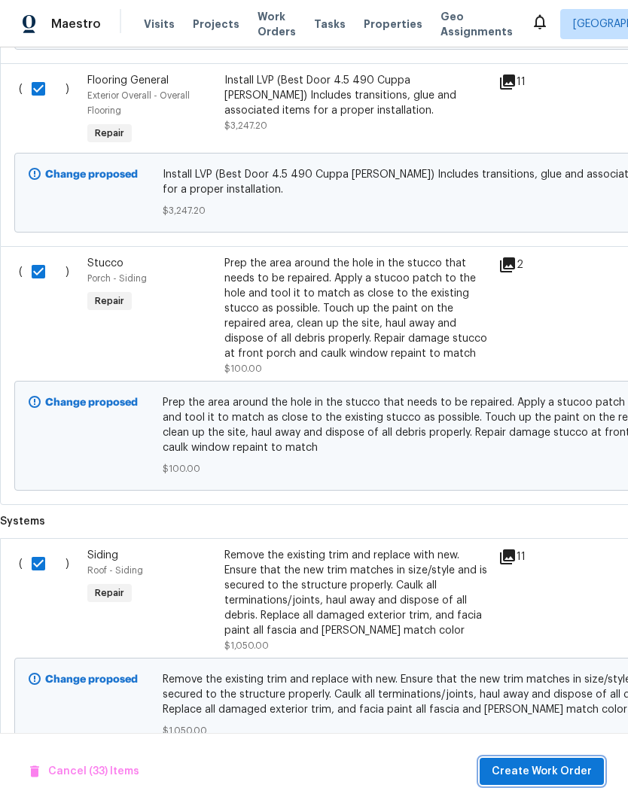
click at [561, 773] on span "Create Work Order" at bounding box center [542, 772] width 100 height 19
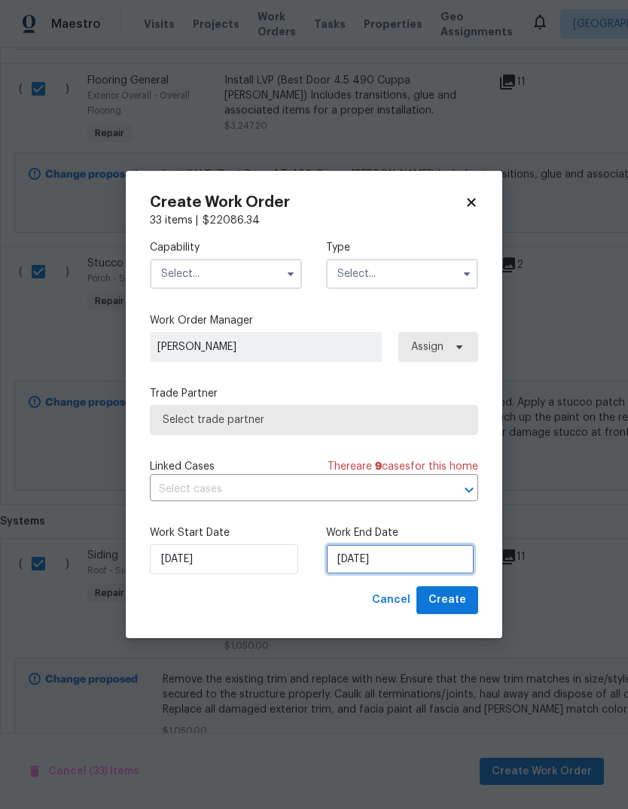
click at [423, 564] on input "[DATE]" at bounding box center [400, 559] width 148 height 30
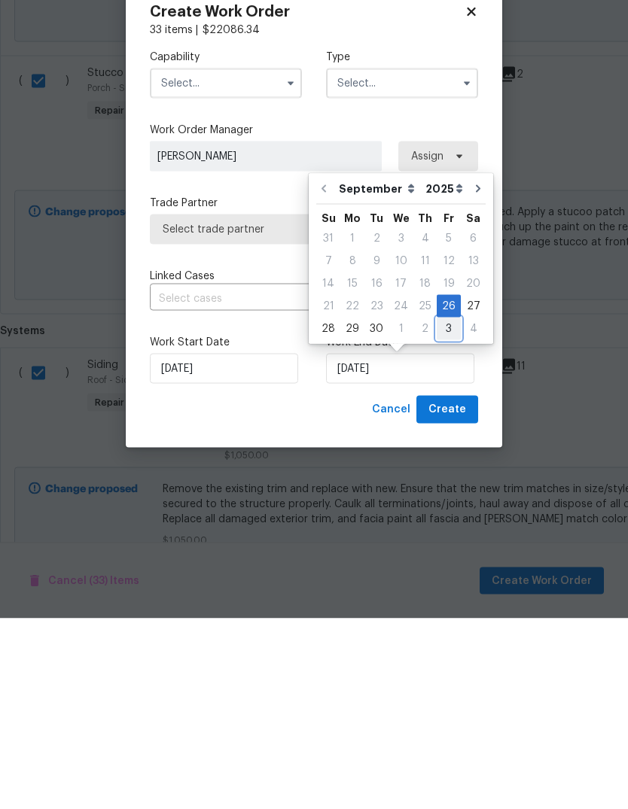
click at [448, 509] on div "3" at bounding box center [449, 519] width 24 height 21
type input "[DATE]"
select select "9"
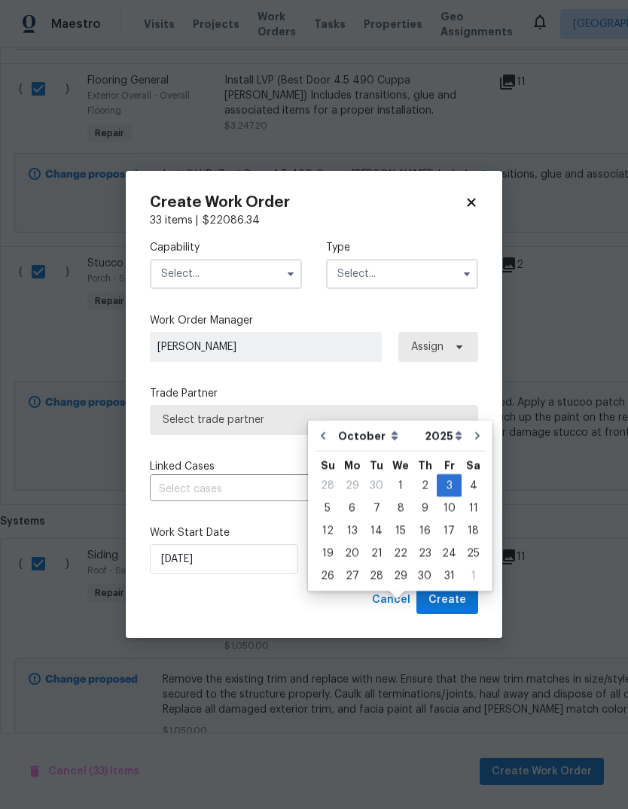
click at [295, 280] on button "button" at bounding box center [291, 274] width 18 height 18
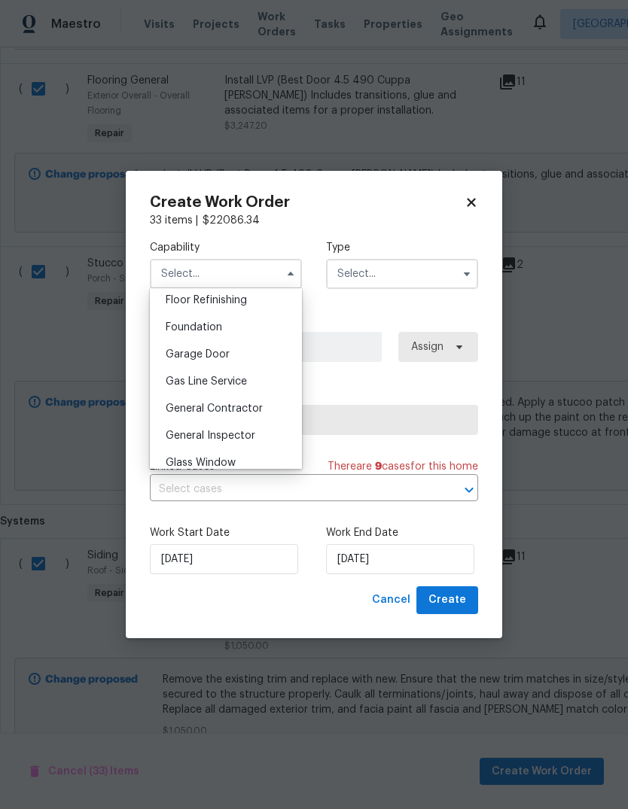
click at [253, 407] on span "General Contractor" at bounding box center [214, 409] width 97 height 11
type input "General Contractor"
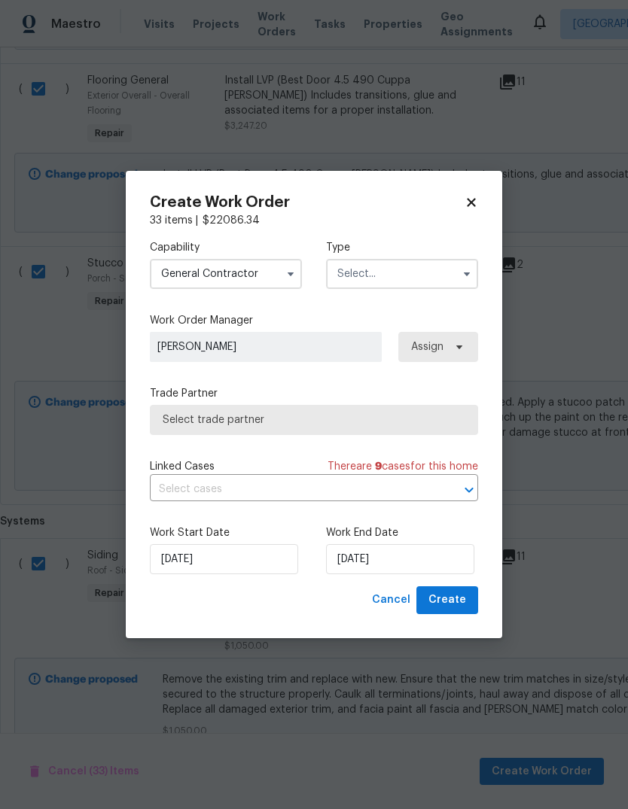
click at [425, 287] on input "text" at bounding box center [402, 274] width 152 height 30
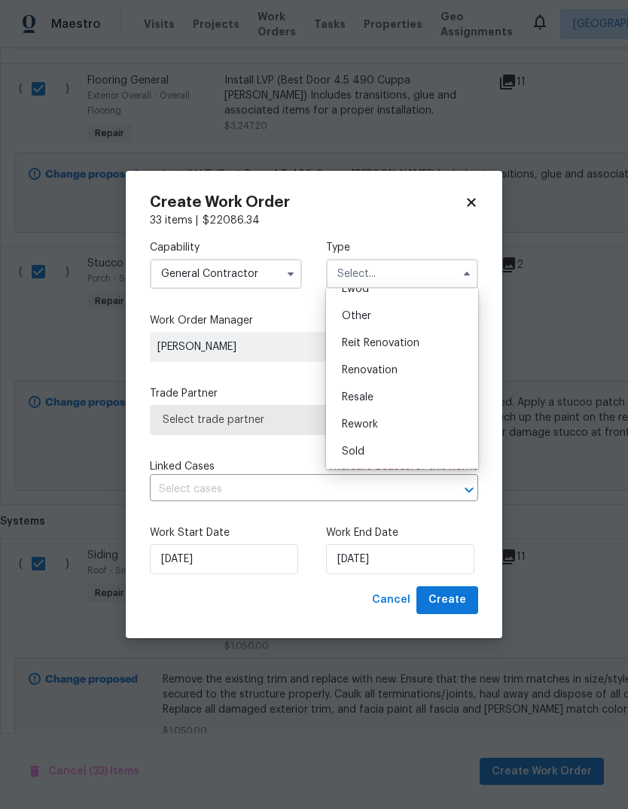
click at [434, 373] on div "Renovation" at bounding box center [402, 370] width 145 height 27
type input "Renovation"
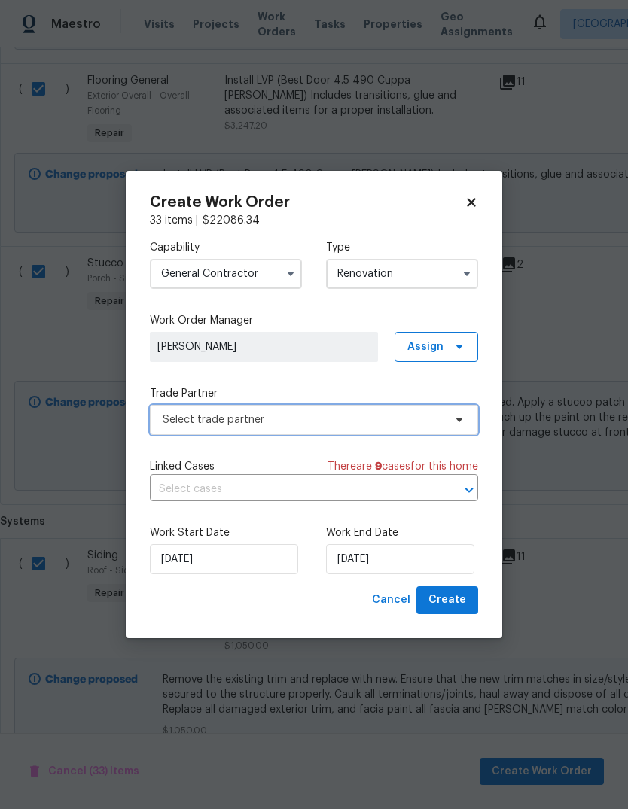
click at [422, 431] on span "Select trade partner" at bounding box center [314, 420] width 328 height 30
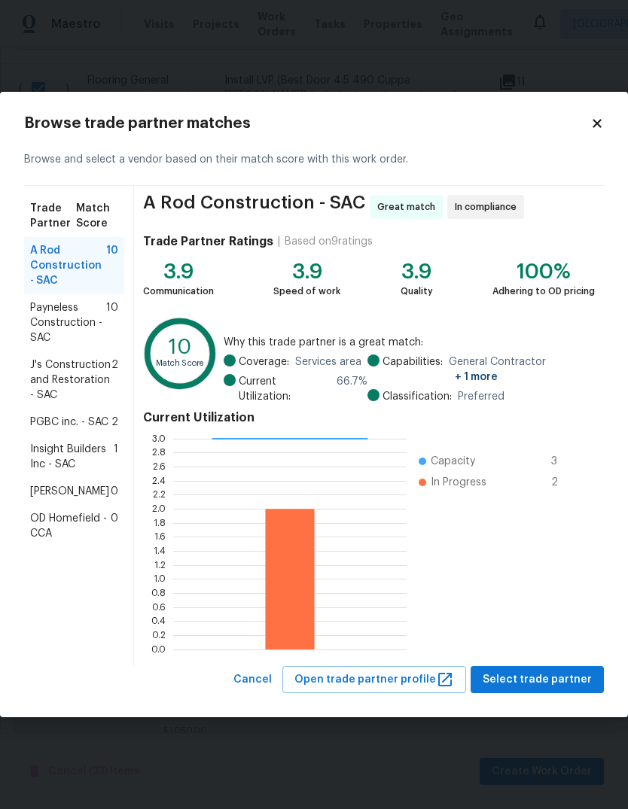
click at [92, 267] on span "A Rod Construction - SAC" at bounding box center [68, 265] width 76 height 45
click at [564, 673] on span "Select trade partner" at bounding box center [537, 680] width 109 height 19
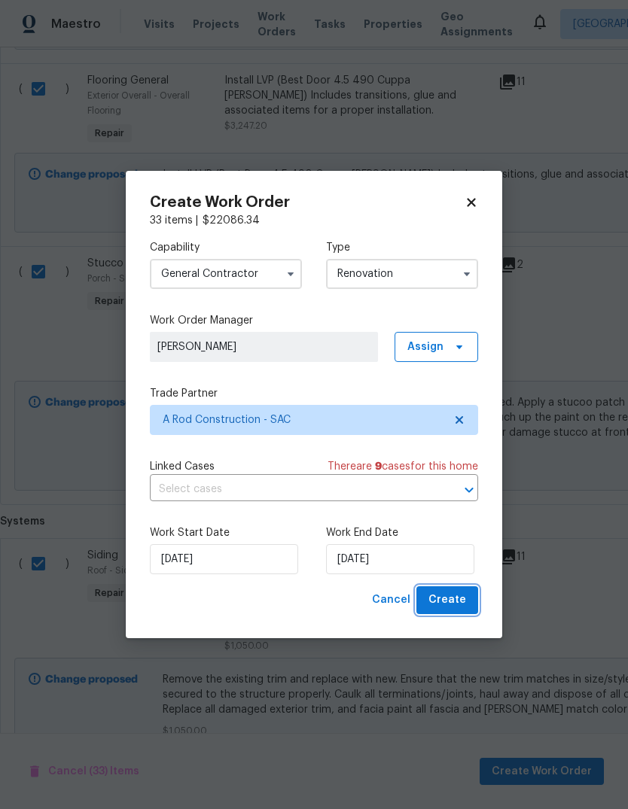
click at [454, 604] on span "Create" at bounding box center [447, 600] width 38 height 19
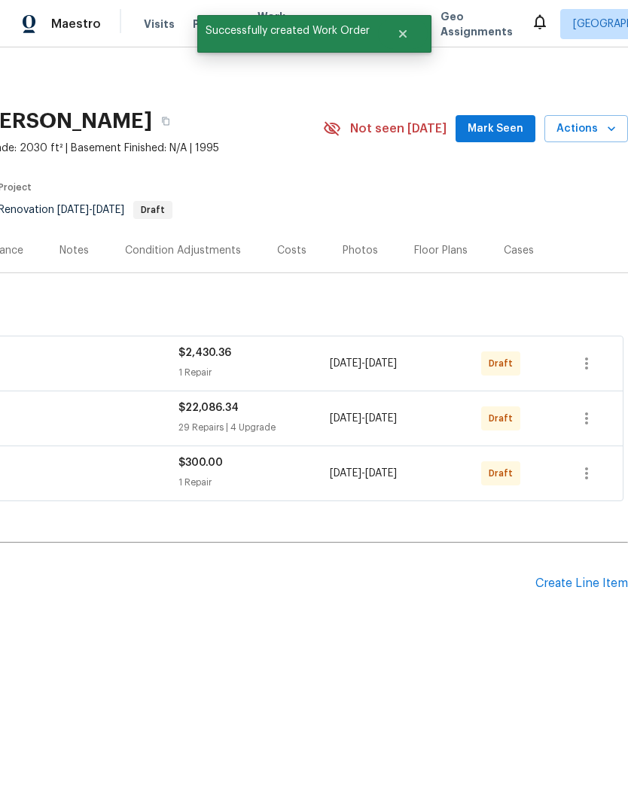
scroll to position [0, 223]
click at [583, 373] on button "button" at bounding box center [587, 364] width 36 height 36
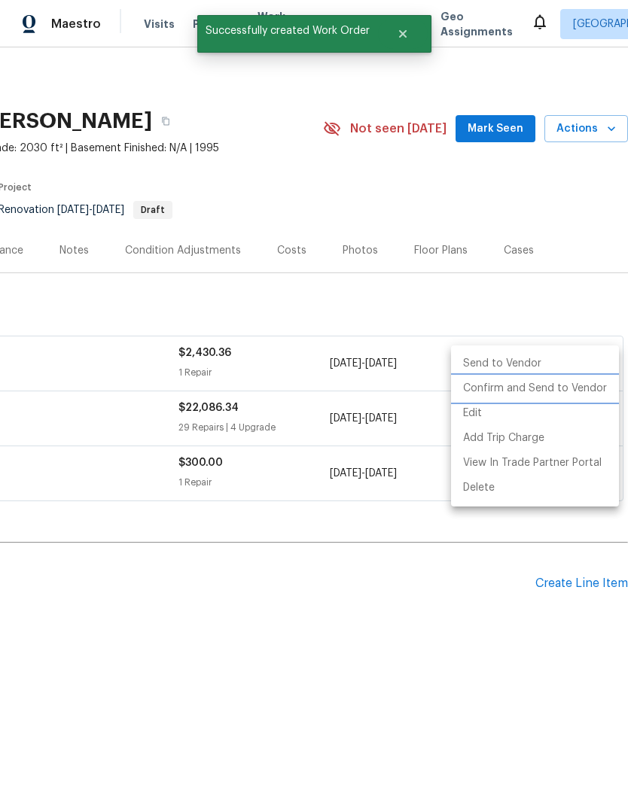
click at [562, 389] on li "Confirm and Send to Vendor" at bounding box center [535, 389] width 168 height 25
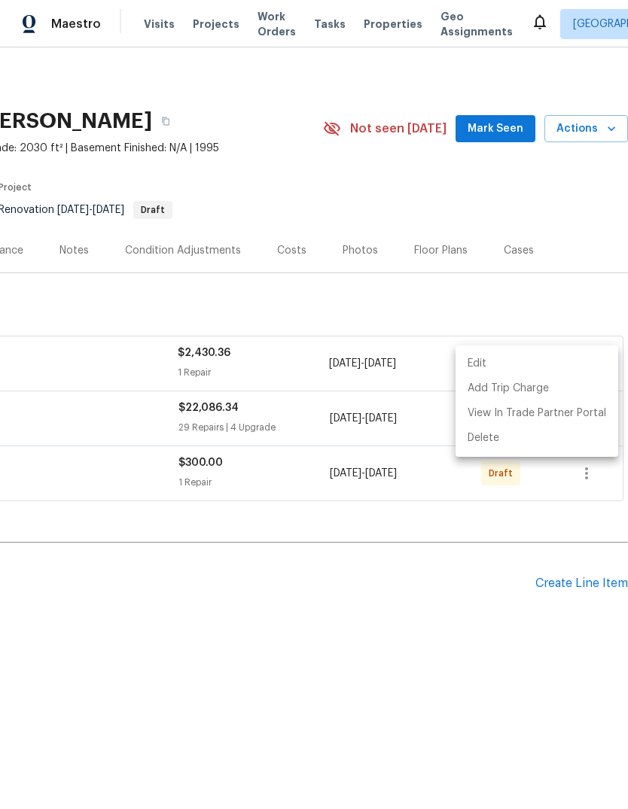
click at [511, 589] on div at bounding box center [314, 404] width 628 height 809
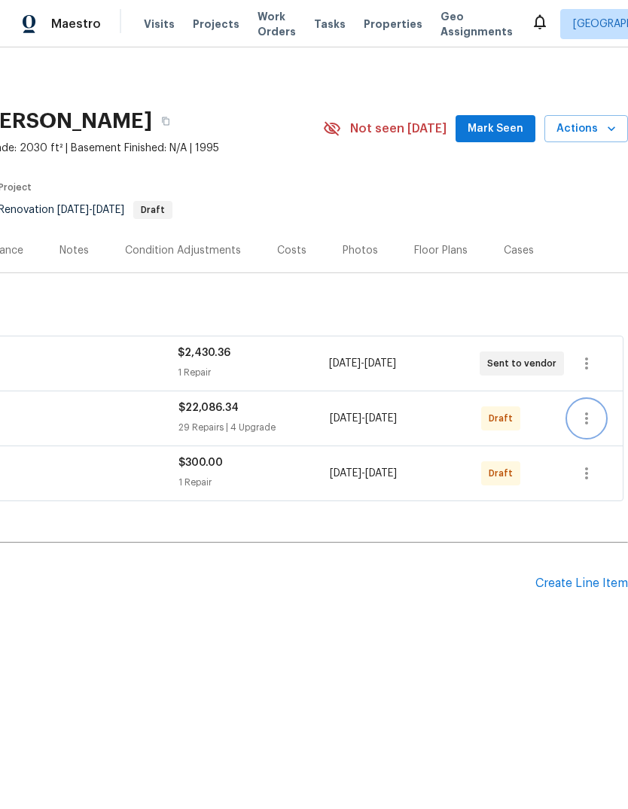
click at [582, 413] on icon "button" at bounding box center [587, 419] width 18 height 18
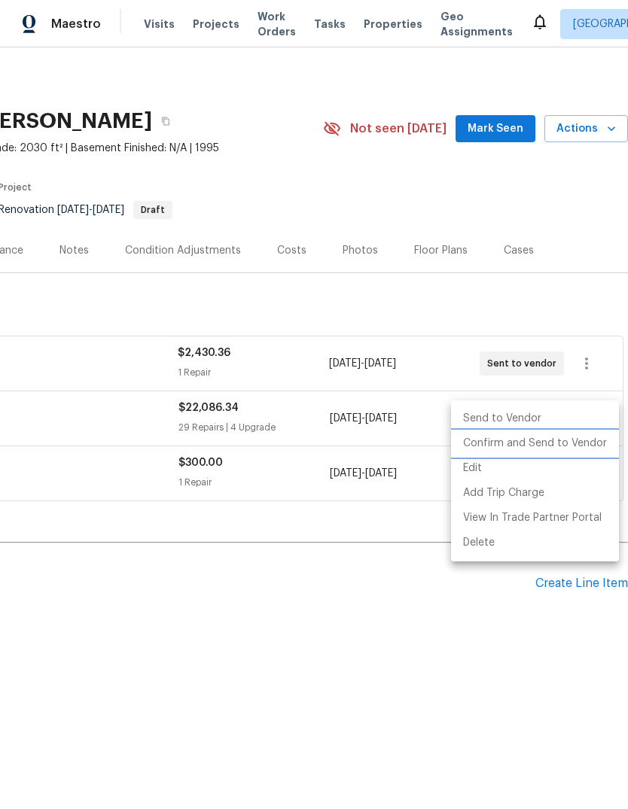
click at [548, 447] on li "Confirm and Send to Vendor" at bounding box center [535, 443] width 168 height 25
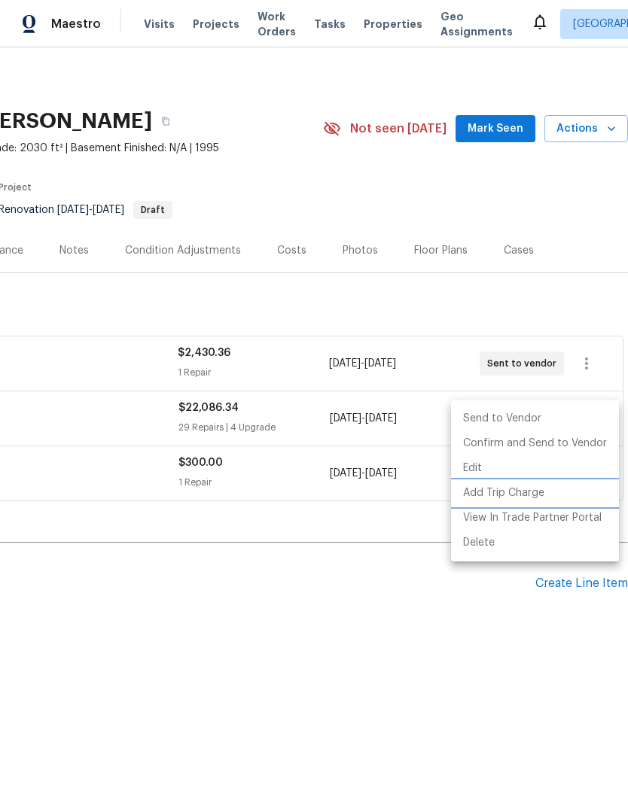
click at [538, 481] on li "Add Trip Charge" at bounding box center [535, 493] width 168 height 25
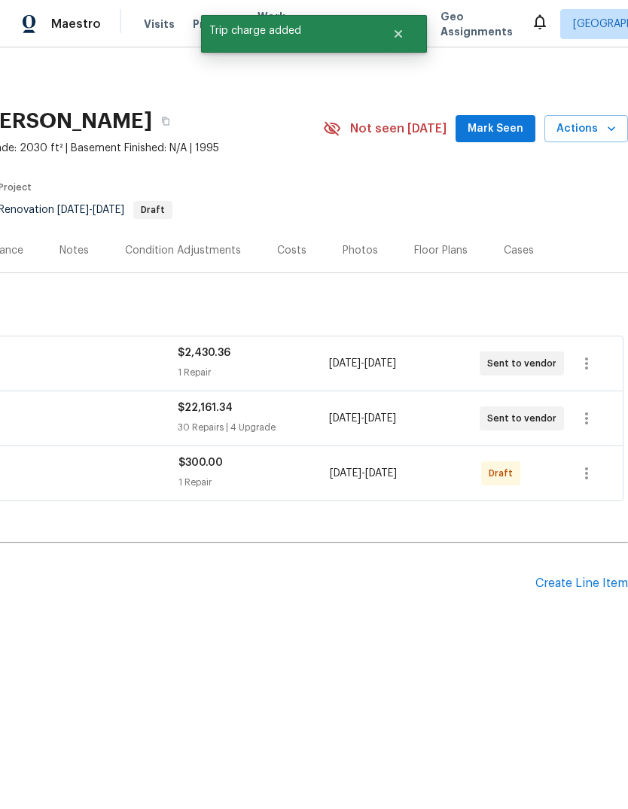
click at [484, 634] on div "Back to all projects 9313 Edisto Way, Elk Grove, CA 95758 4 Beds | 3 Baths | To…" at bounding box center [202, 356] width 851 height 581
click at [584, 473] on icon "button" at bounding box center [587, 474] width 18 height 18
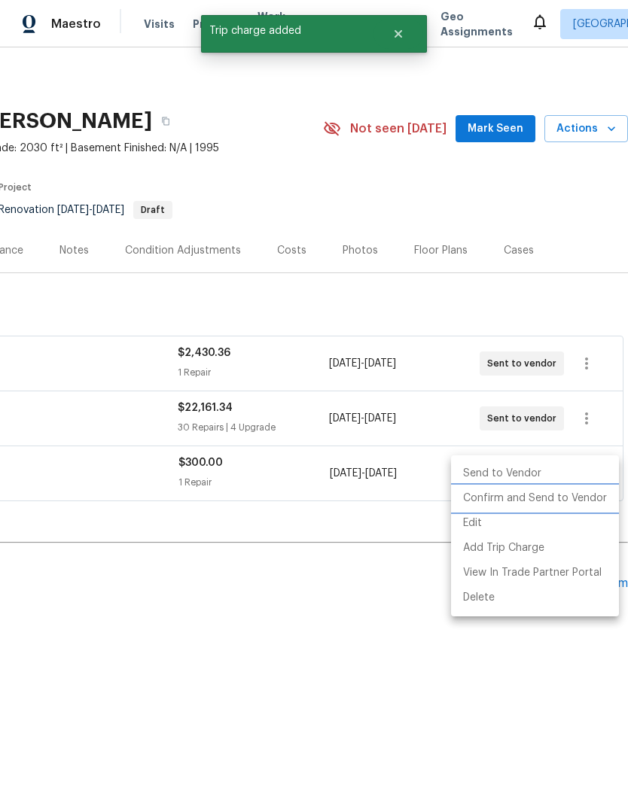
click at [553, 501] on li "Confirm and Send to Vendor" at bounding box center [535, 498] width 168 height 25
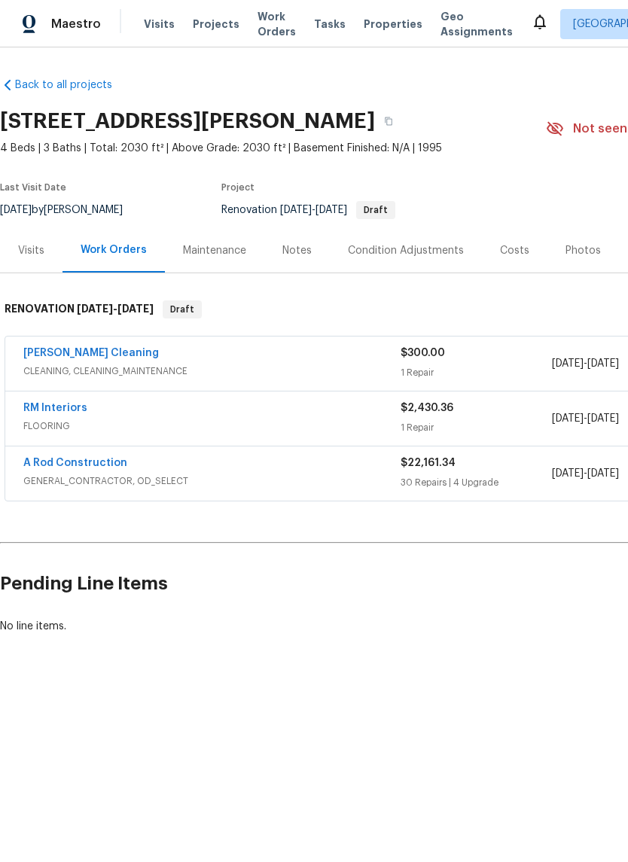
click at [303, 252] on div "Notes" at bounding box center [296, 250] width 29 height 15
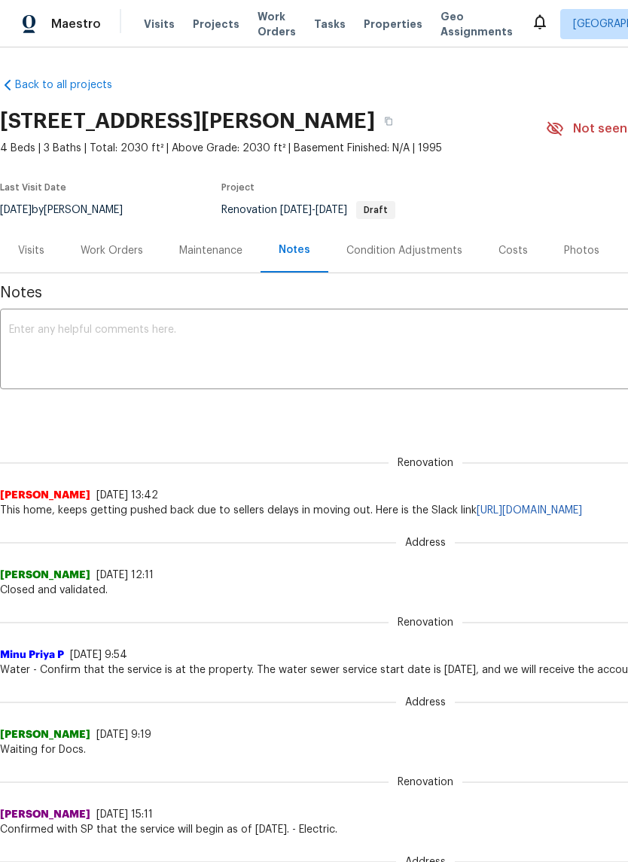
click at [54, 342] on textarea at bounding box center [425, 351] width 833 height 53
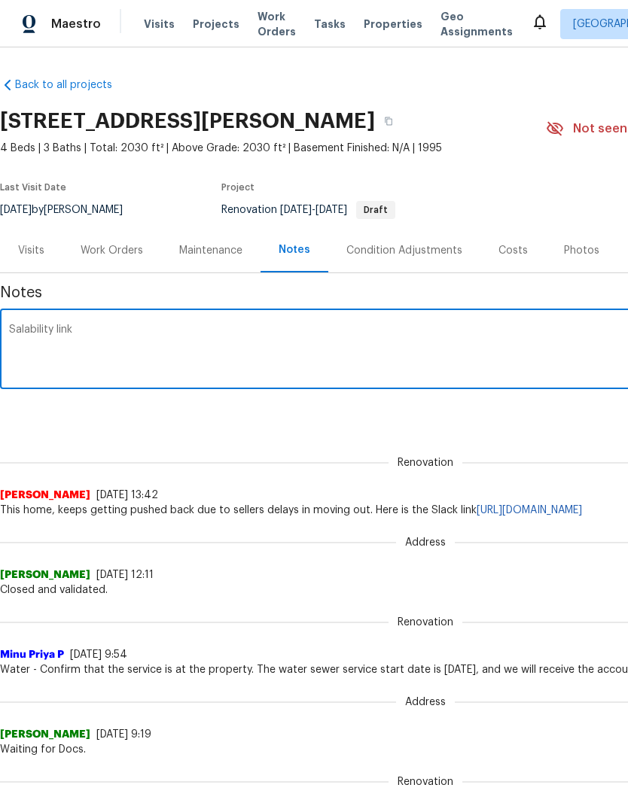
click at [123, 331] on textarea "Salability link" at bounding box center [425, 351] width 833 height 53
paste textarea "[URL][DOMAIN_NAME]"
click at [87, 345] on textarea "Salability link [URL][DOMAIN_NAME] Pic link" at bounding box center [425, 351] width 833 height 53
paste textarea "[URL][DOMAIN_NAME]"
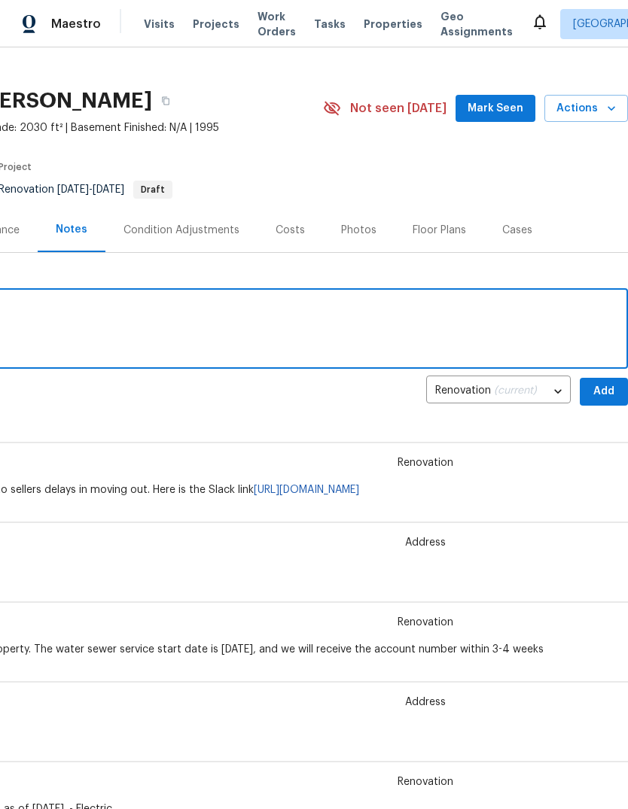
scroll to position [23, 223]
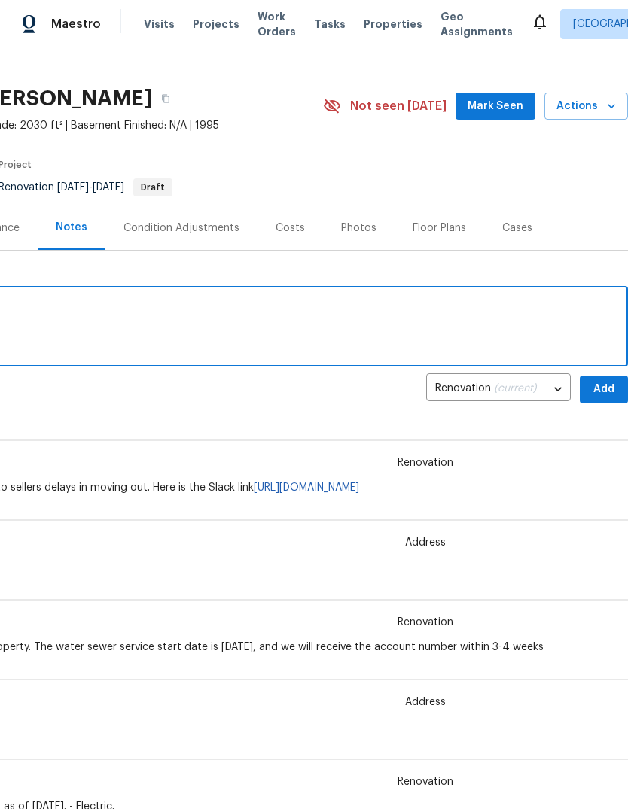
type textarea "Salability link [URL][DOMAIN_NAME] Pic link [URL][DOMAIN_NAME] Day one has been…"
click at [600, 381] on span "Add" at bounding box center [604, 389] width 24 height 19
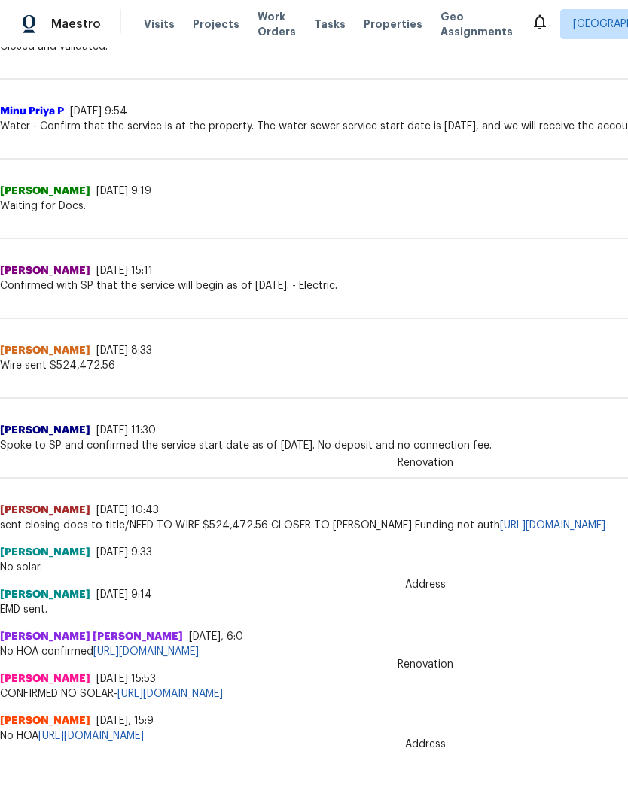
scroll to position [584, 0]
